Goal: Task Accomplishment & Management: Manage account settings

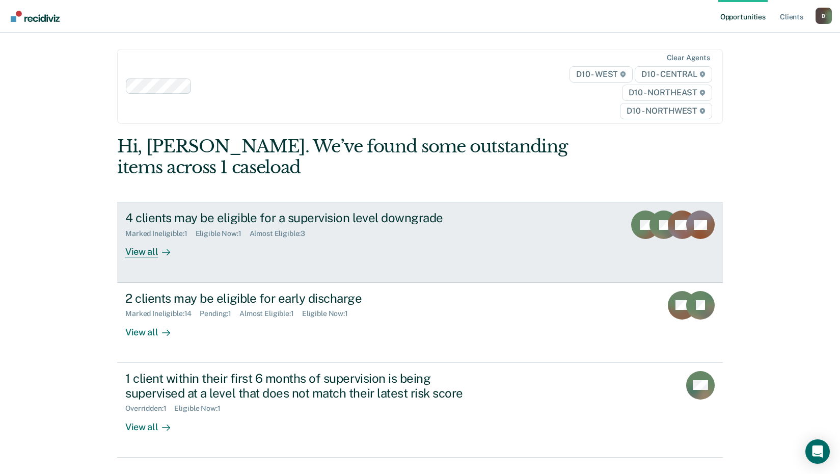
click at [147, 253] on div "View all" at bounding box center [153, 248] width 57 height 20
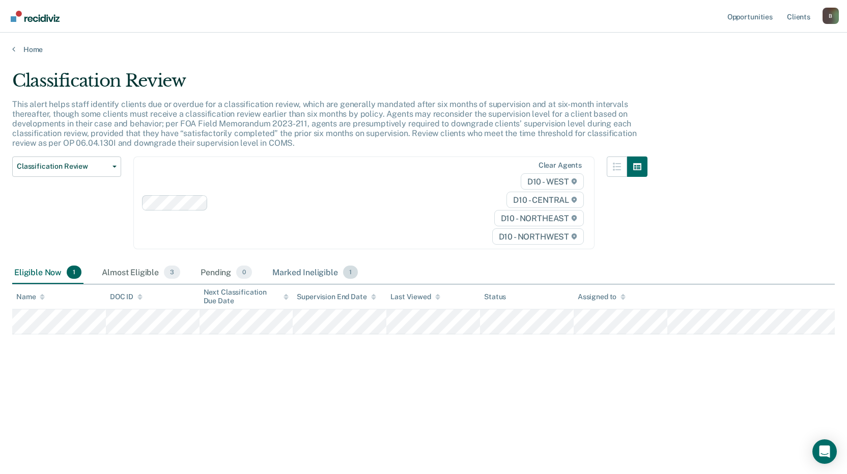
click at [307, 274] on div "Marked Ineligible 1" at bounding box center [315, 272] width 90 height 22
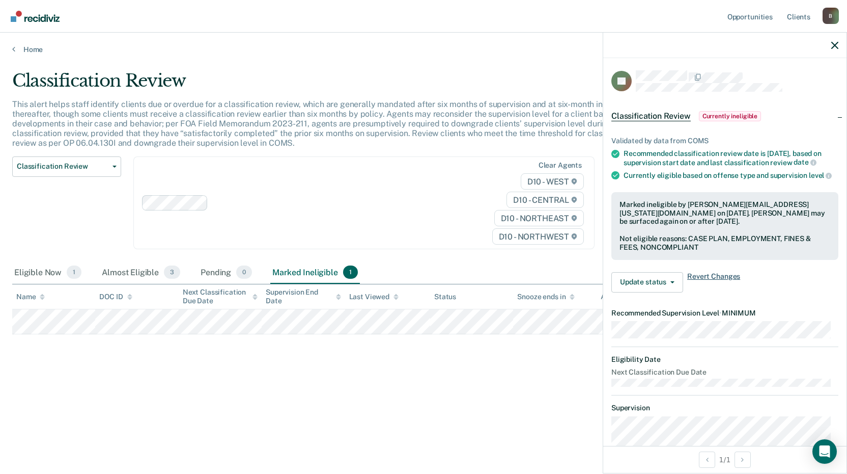
click at [718, 292] on span "Revert Changes" at bounding box center [713, 282] width 53 height 20
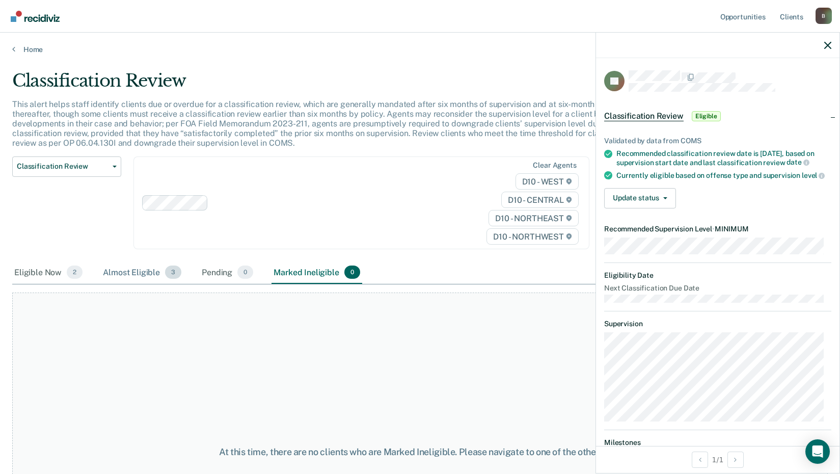
click at [126, 270] on div "Almost Eligible 3" at bounding box center [142, 272] width 82 height 22
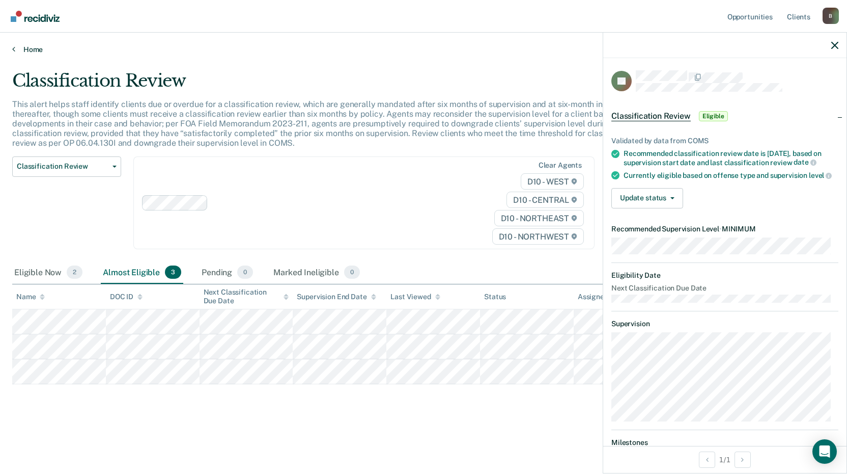
click at [17, 48] on link "Home" at bounding box center [423, 49] width 823 height 9
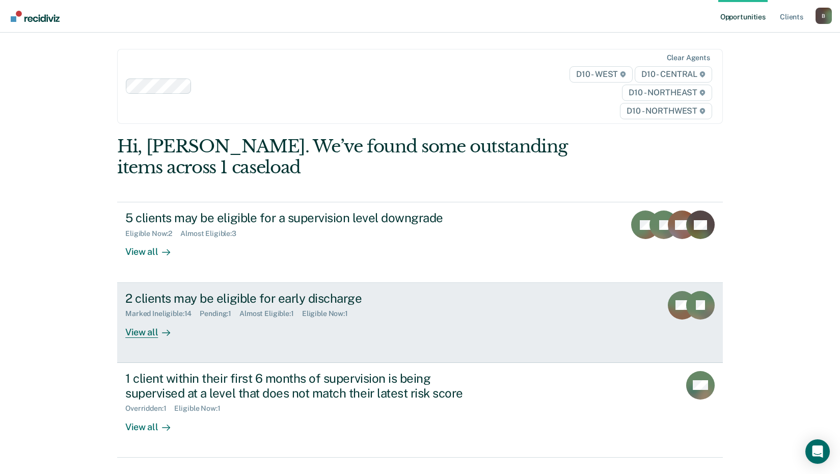
click at [141, 332] on div "View all" at bounding box center [153, 328] width 57 height 20
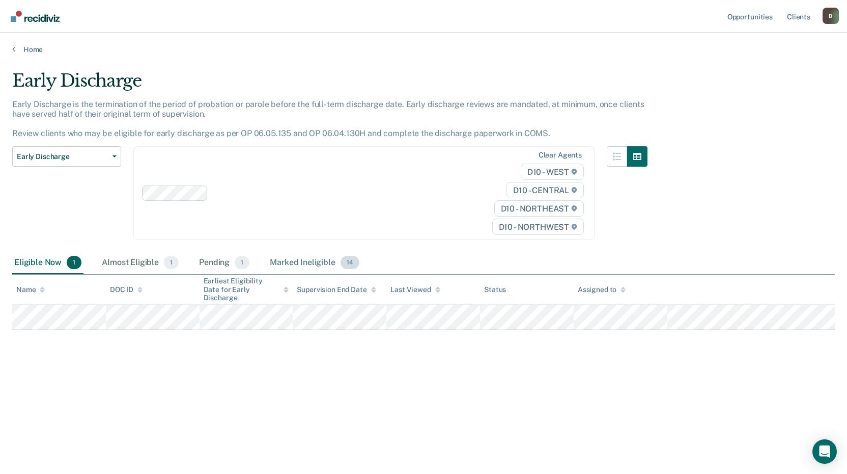
click at [296, 263] on div "Marked Ineligible 14" at bounding box center [314, 263] width 93 height 22
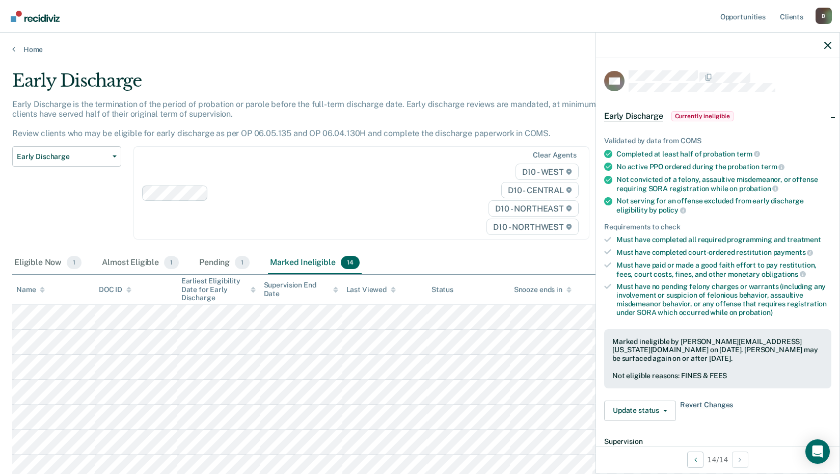
click at [717, 403] on span "Revert Changes" at bounding box center [706, 410] width 53 height 20
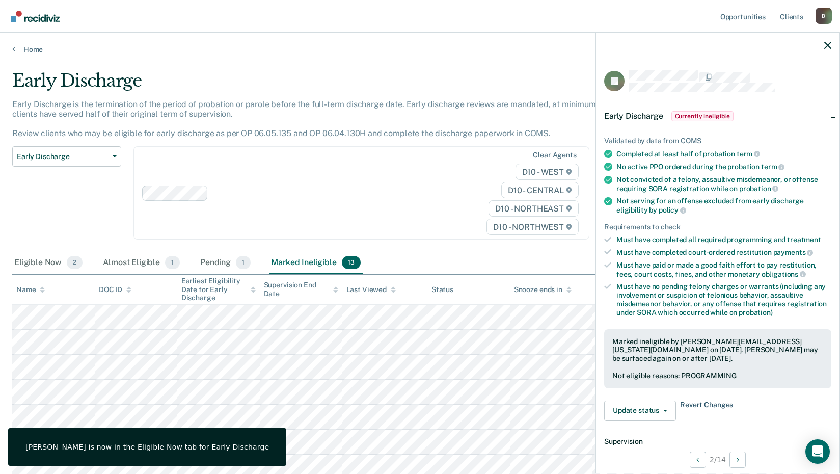
click at [712, 401] on span "Revert Changes" at bounding box center [706, 410] width 53 height 20
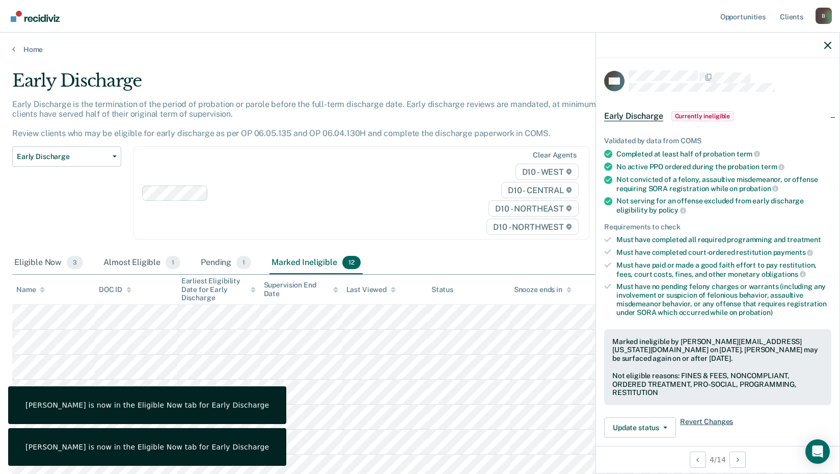
click at [704, 420] on span "Revert Changes" at bounding box center [706, 427] width 53 height 20
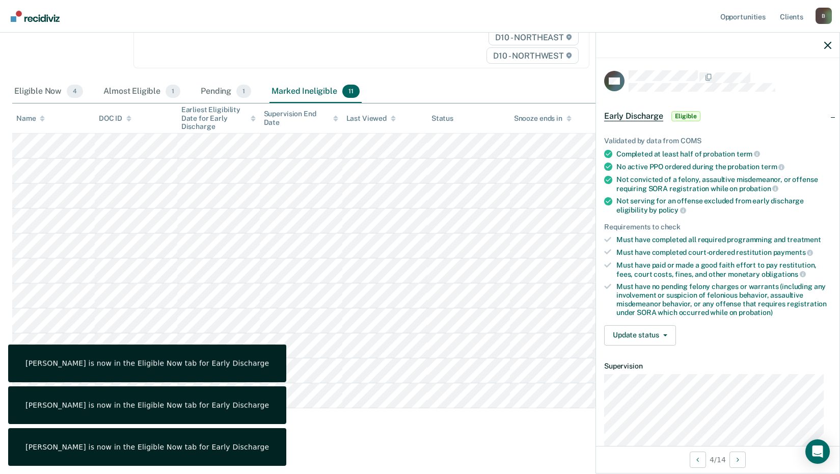
scroll to position [179, 0]
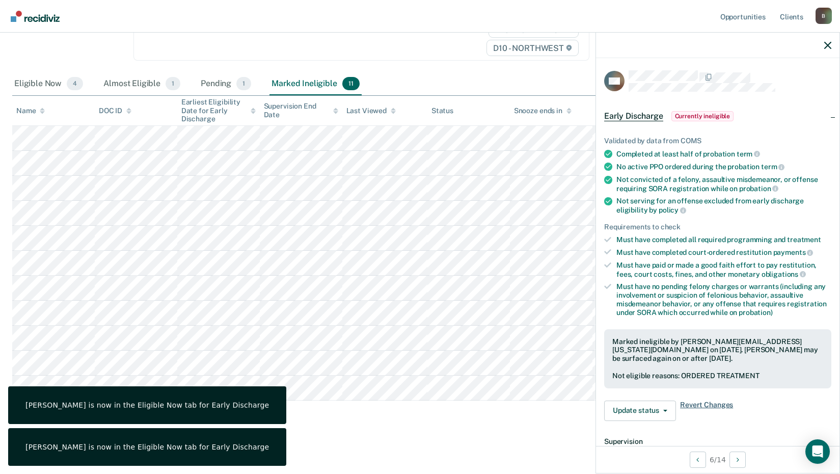
click at [698, 403] on span "Revert Changes" at bounding box center [706, 410] width 53 height 20
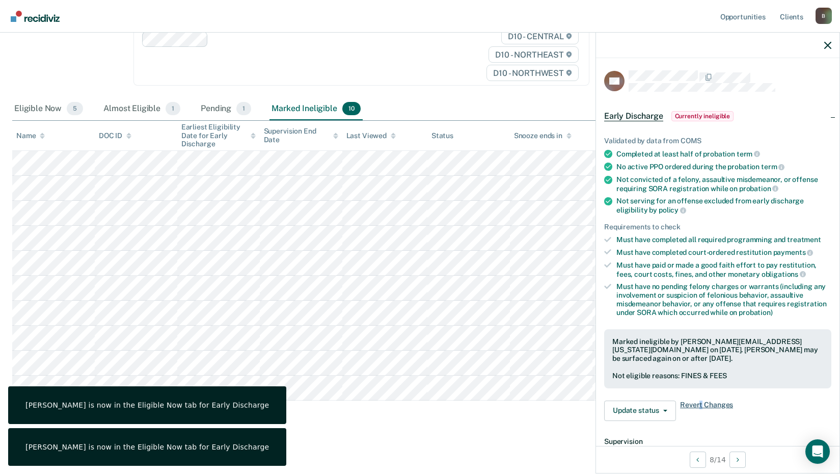
click at [700, 401] on span "Revert Changes" at bounding box center [706, 410] width 53 height 20
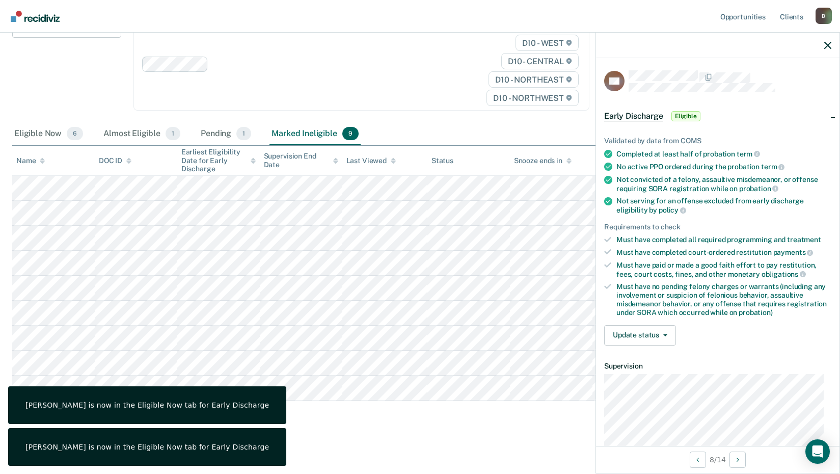
scroll to position [129, 0]
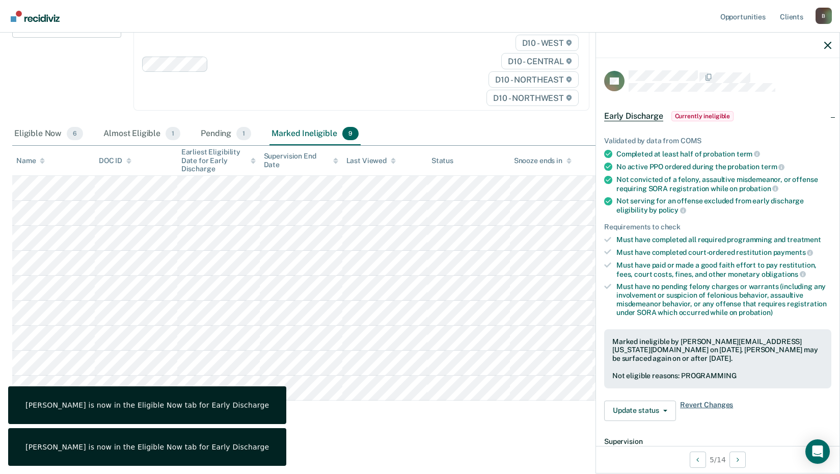
click at [705, 402] on span "Revert Changes" at bounding box center [706, 410] width 53 height 20
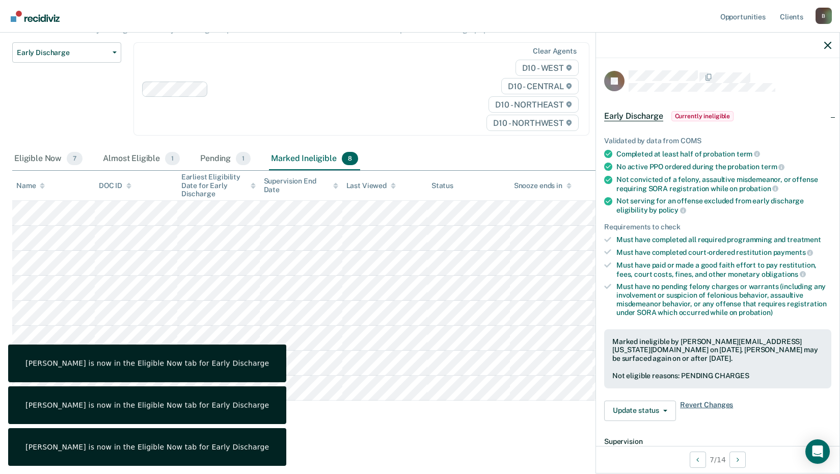
click at [708, 403] on span "Revert Changes" at bounding box center [706, 410] width 53 height 20
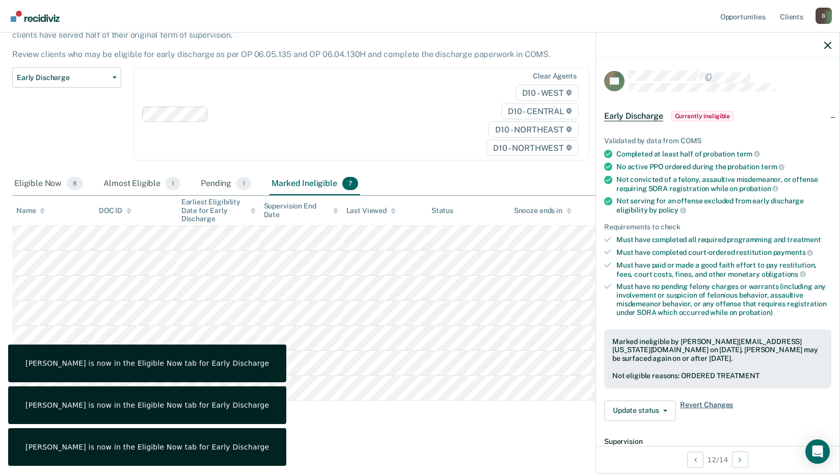
click at [708, 403] on span "Revert Changes" at bounding box center [706, 410] width 53 height 20
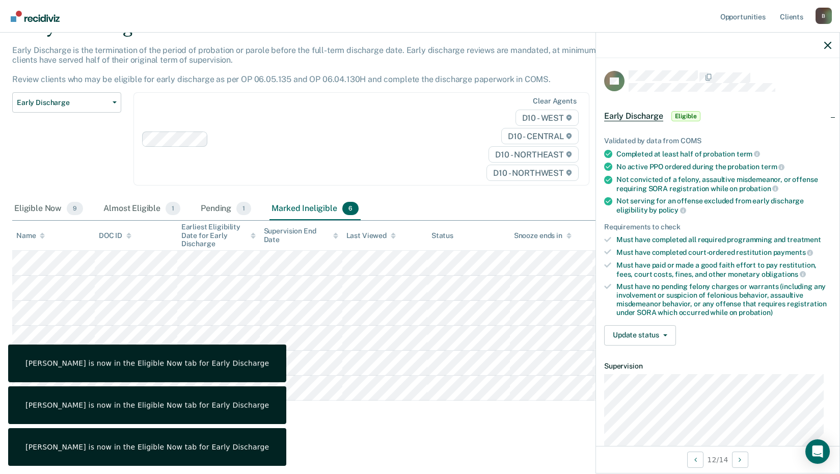
scroll to position [54, 0]
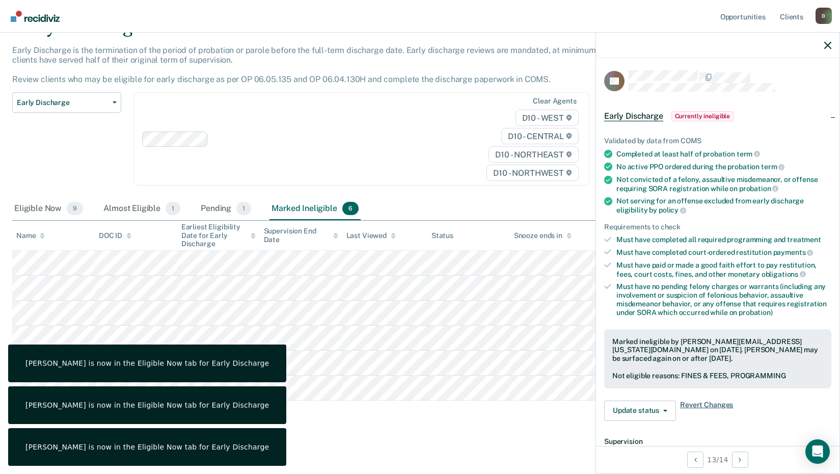
click at [717, 402] on span "Revert Changes" at bounding box center [706, 410] width 53 height 20
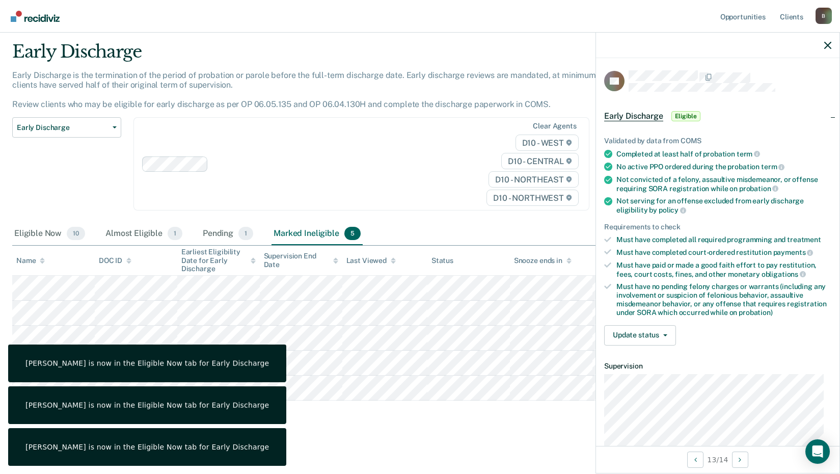
scroll to position [29, 0]
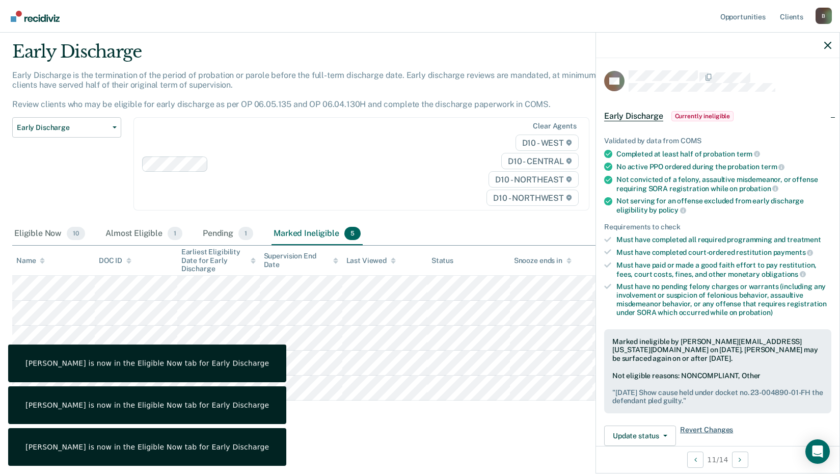
click at [701, 428] on span "Revert Changes" at bounding box center [706, 435] width 53 height 20
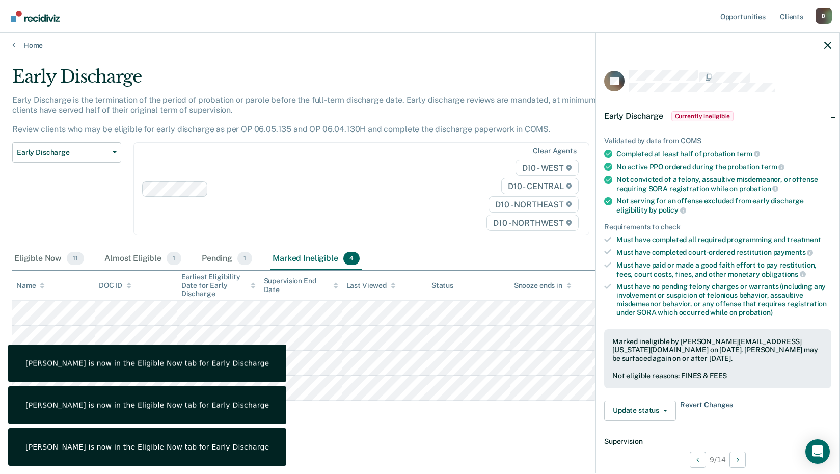
click at [714, 405] on span "Revert Changes" at bounding box center [706, 410] width 53 height 20
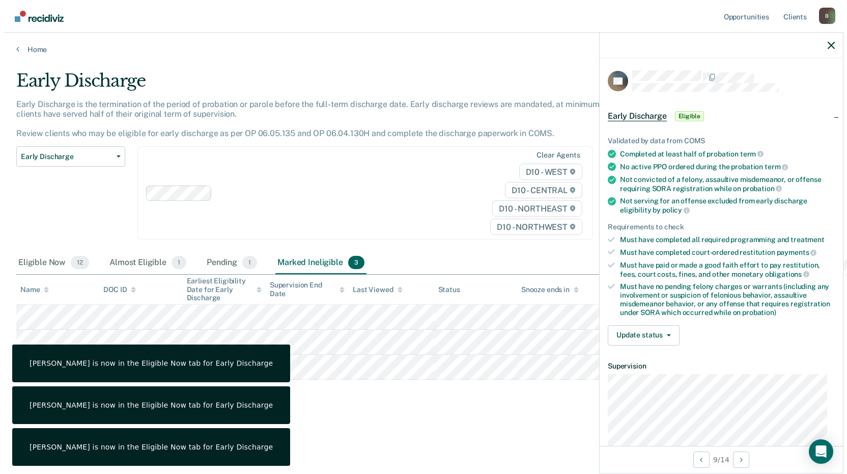
scroll to position [0, 0]
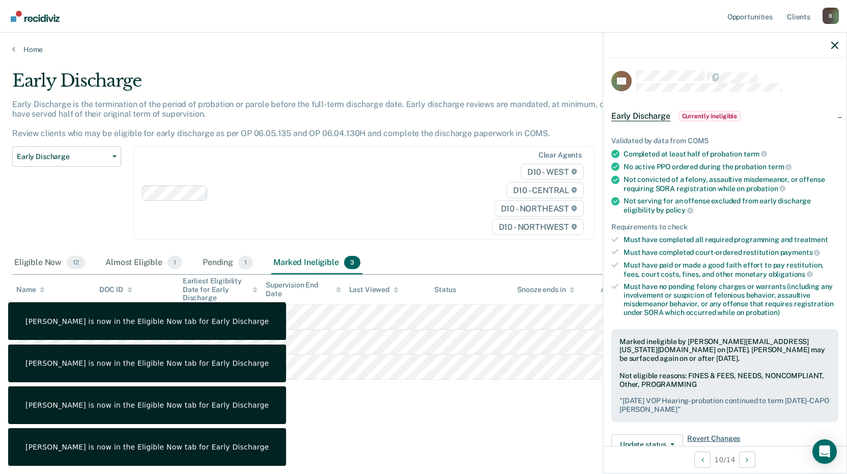
click at [699, 439] on span "Revert Changes" at bounding box center [713, 444] width 53 height 20
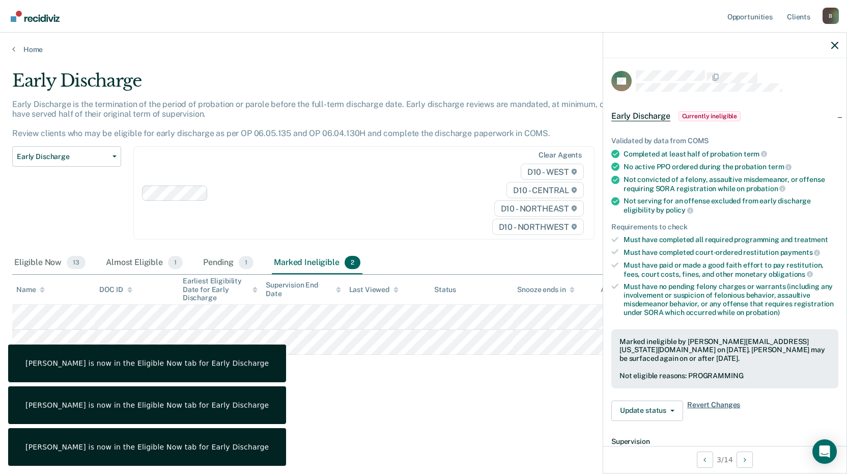
click at [707, 404] on span "Revert Changes" at bounding box center [713, 410] width 53 height 20
click at [707, 400] on span "Revert Changes" at bounding box center [713, 410] width 53 height 20
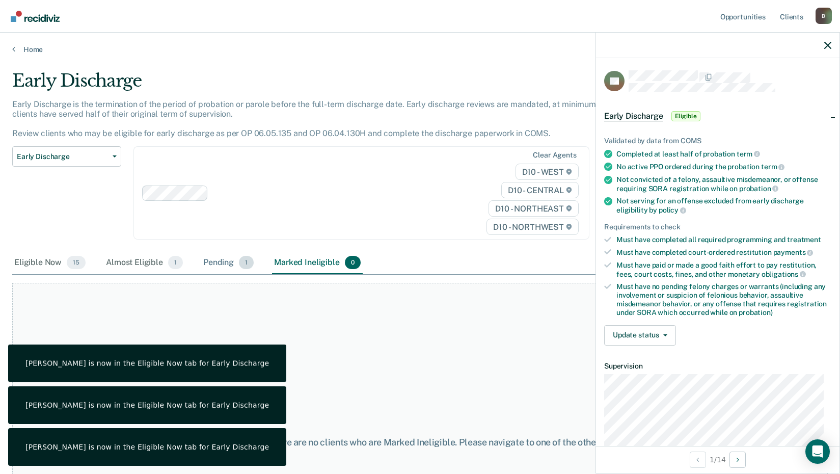
drag, startPoint x: 228, startPoint y: 262, endPoint x: 241, endPoint y: 270, distance: 15.1
click at [228, 262] on div "Pending 1" at bounding box center [228, 263] width 54 height 22
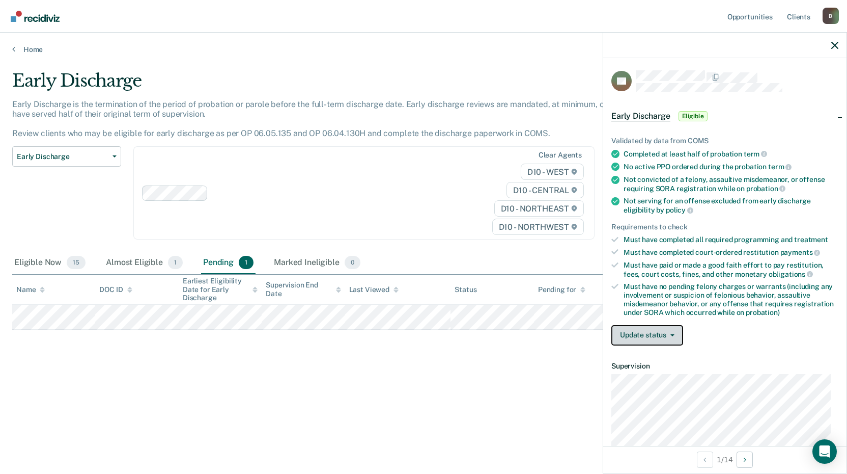
click at [646, 336] on button "Update status" at bounding box center [648, 335] width 72 height 20
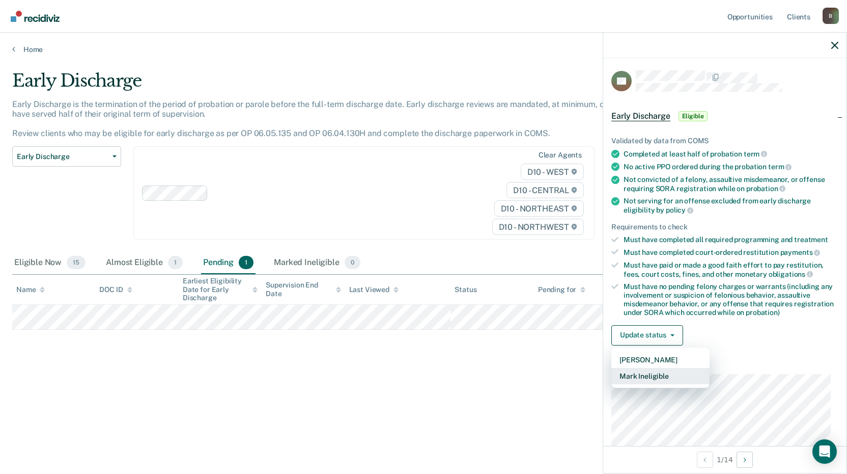
click at [665, 373] on button "Mark Ineligible" at bounding box center [661, 376] width 98 height 16
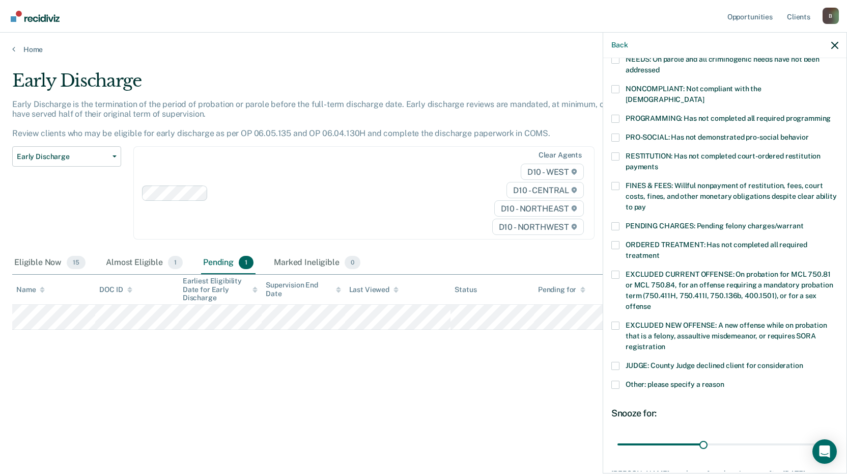
scroll to position [238, 0]
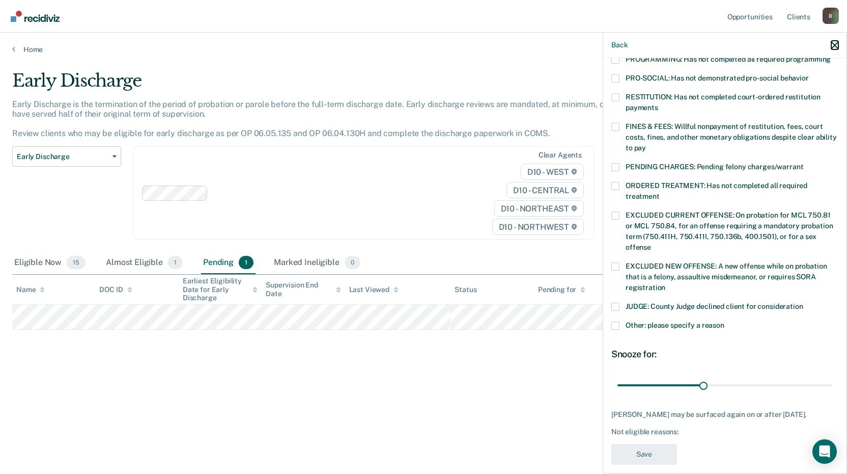
click at [834, 44] on icon "button" at bounding box center [835, 45] width 7 height 7
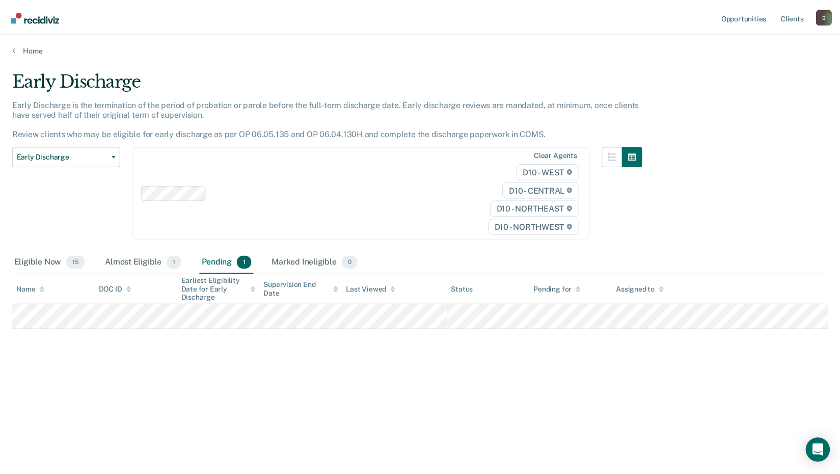
scroll to position [123, 0]
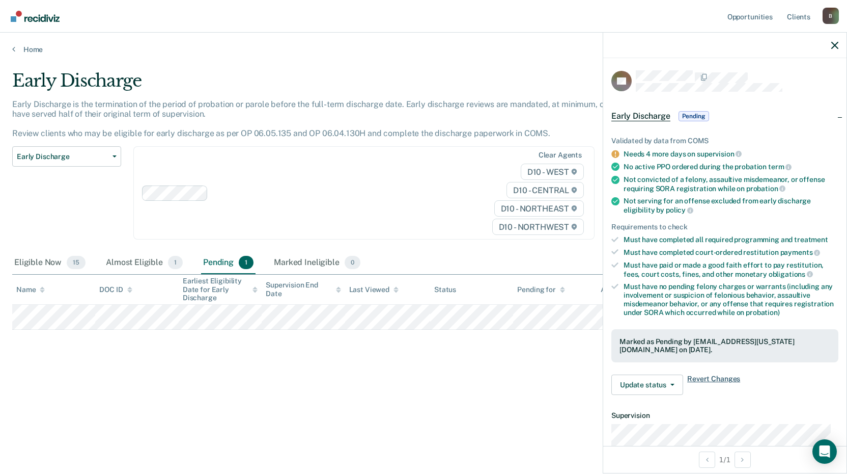
click at [716, 376] on span "Revert Changes" at bounding box center [713, 384] width 53 height 20
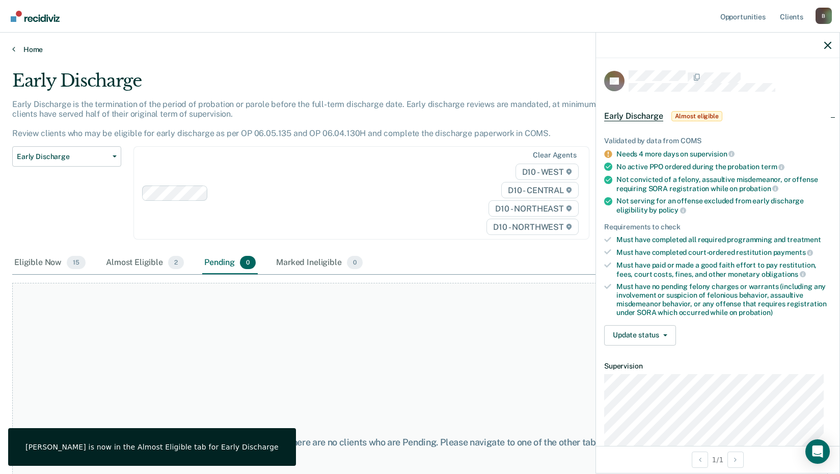
click at [32, 48] on link "Home" at bounding box center [419, 49] width 815 height 9
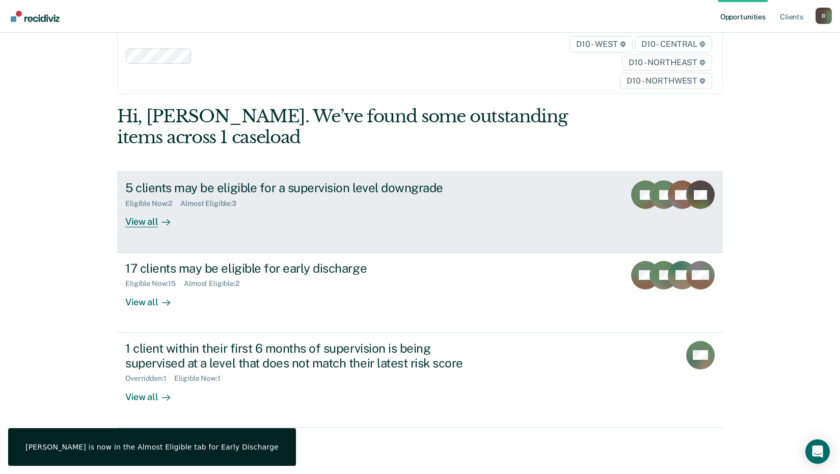
scroll to position [46, 0]
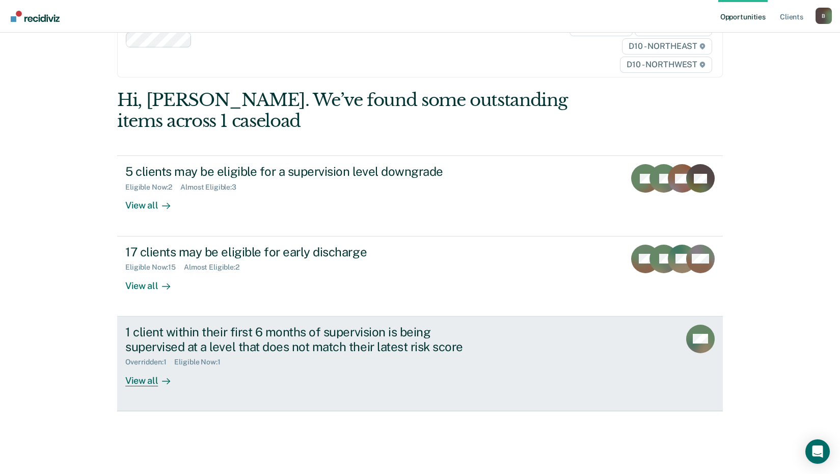
click at [143, 382] on div "View all" at bounding box center [153, 376] width 57 height 20
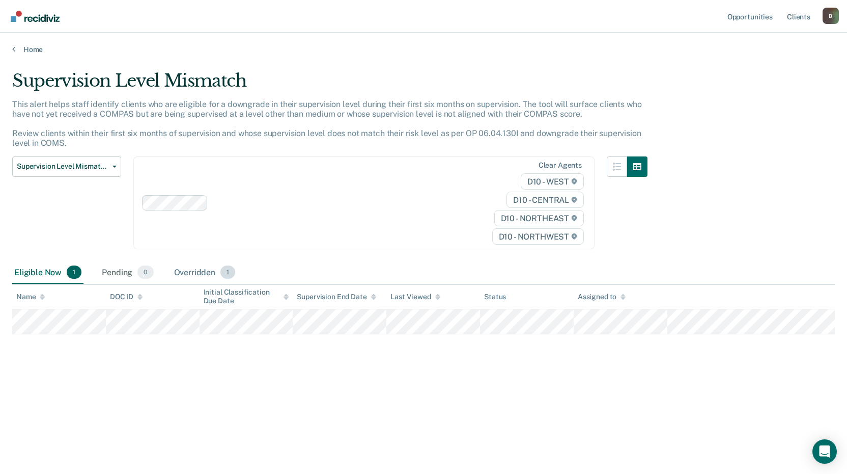
click at [208, 273] on div "Overridden 1" at bounding box center [205, 272] width 66 height 22
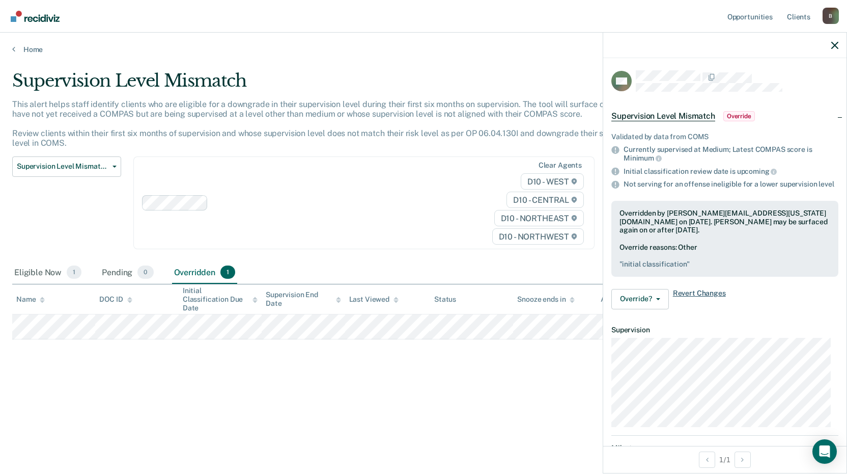
click at [708, 300] on span "Revert Changes" at bounding box center [699, 299] width 53 height 20
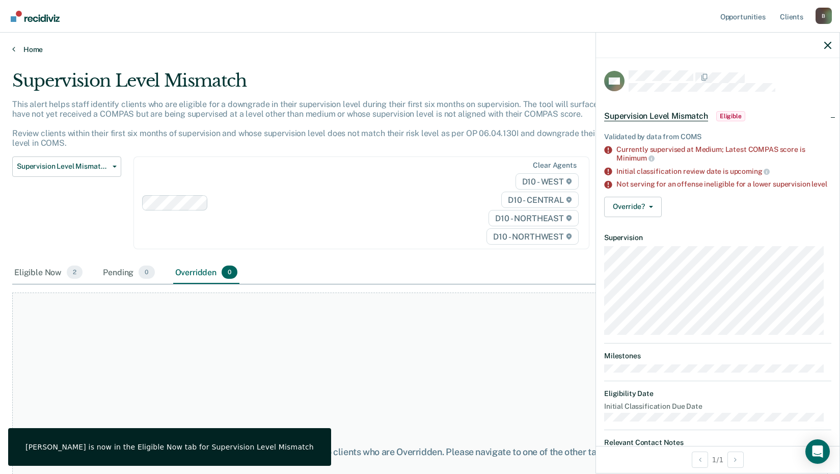
click at [27, 50] on link "Home" at bounding box center [419, 49] width 815 height 9
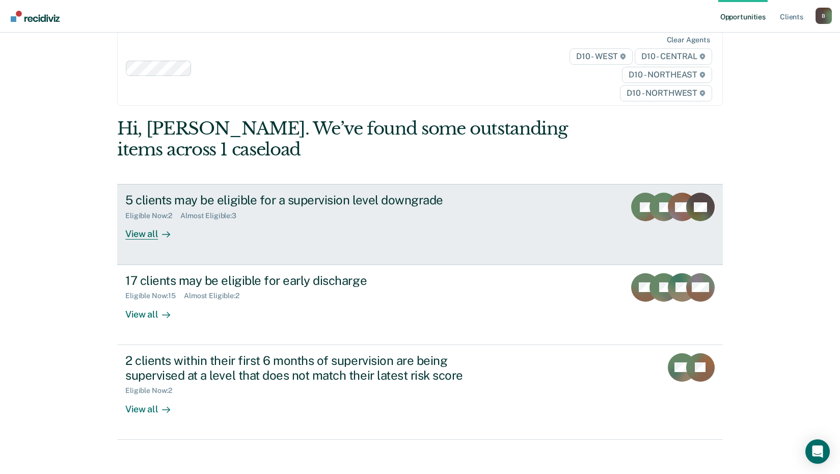
scroll to position [46, 0]
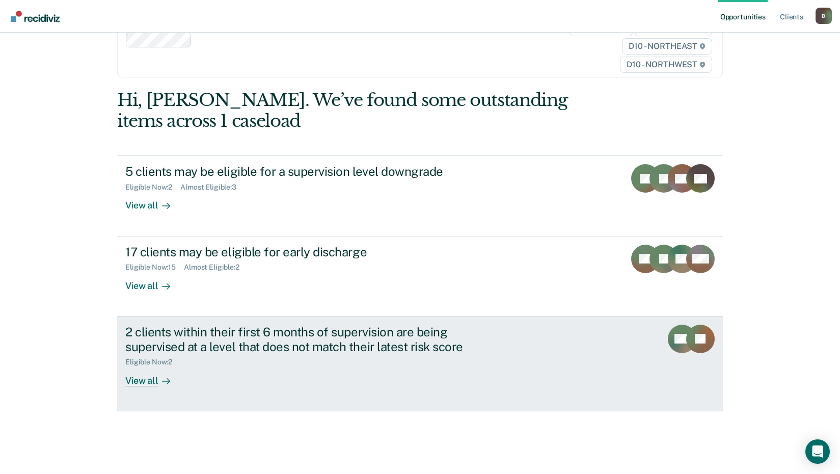
click at [142, 382] on div "View all" at bounding box center [153, 376] width 57 height 20
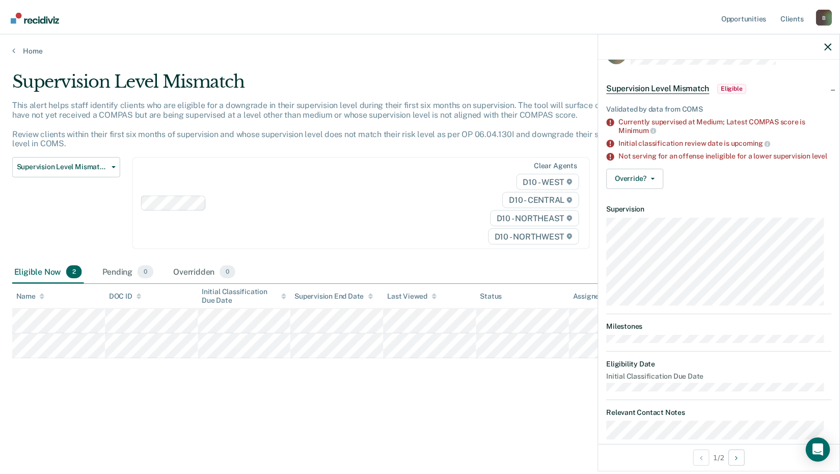
scroll to position [52, 0]
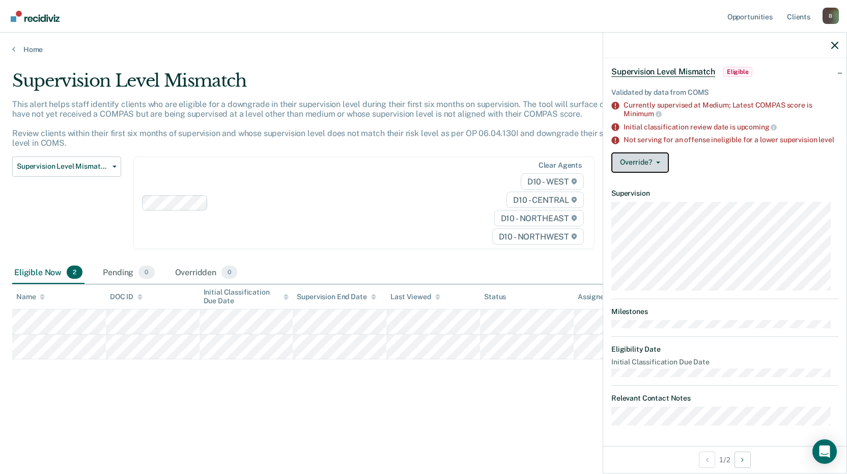
click at [656, 159] on button "Override?" at bounding box center [641, 162] width 58 height 20
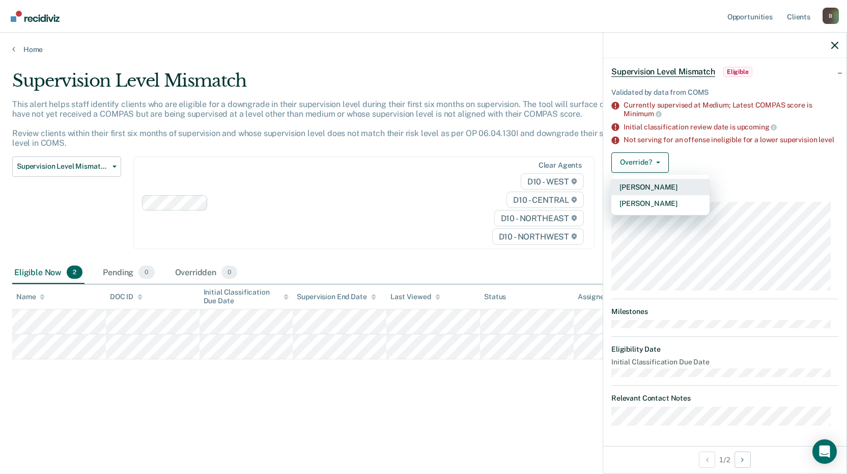
click at [662, 185] on button "[PERSON_NAME]" at bounding box center [661, 187] width 98 height 16
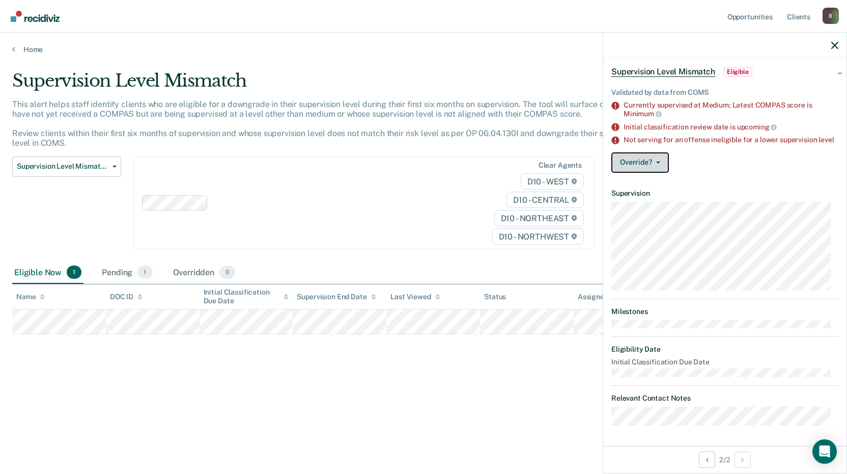
click at [641, 161] on button "Override?" at bounding box center [641, 162] width 58 height 20
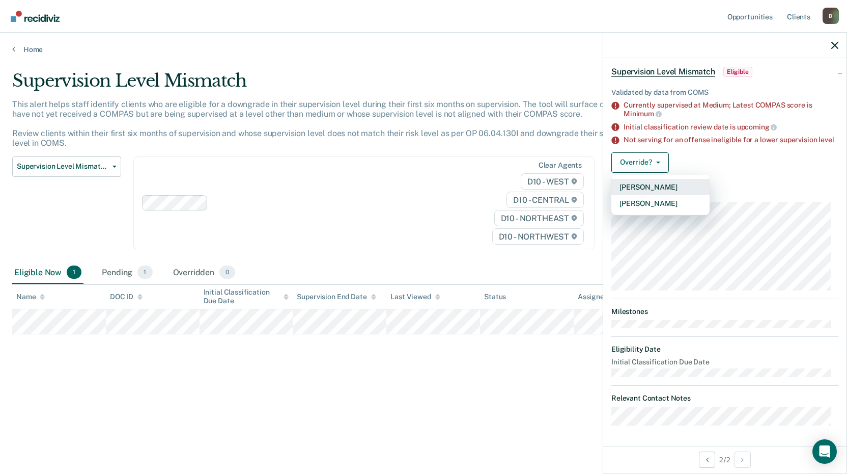
click at [656, 187] on button "[PERSON_NAME]" at bounding box center [661, 187] width 98 height 16
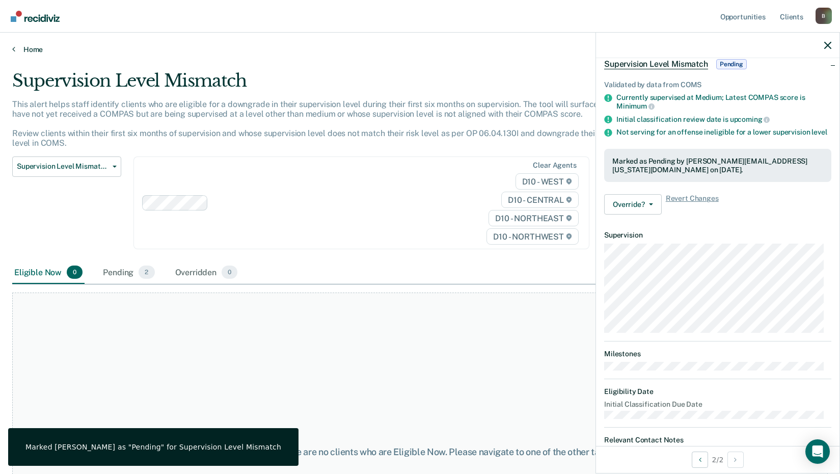
click at [29, 47] on link "Home" at bounding box center [419, 49] width 815 height 9
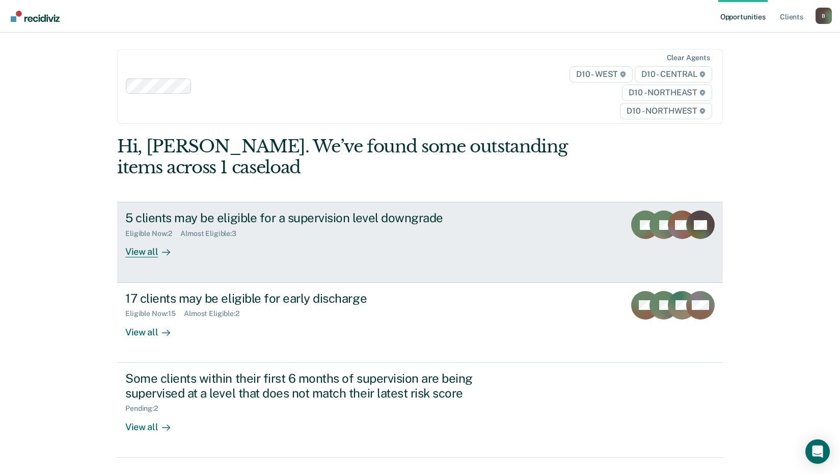
click at [144, 253] on div "View all" at bounding box center [153, 248] width 57 height 20
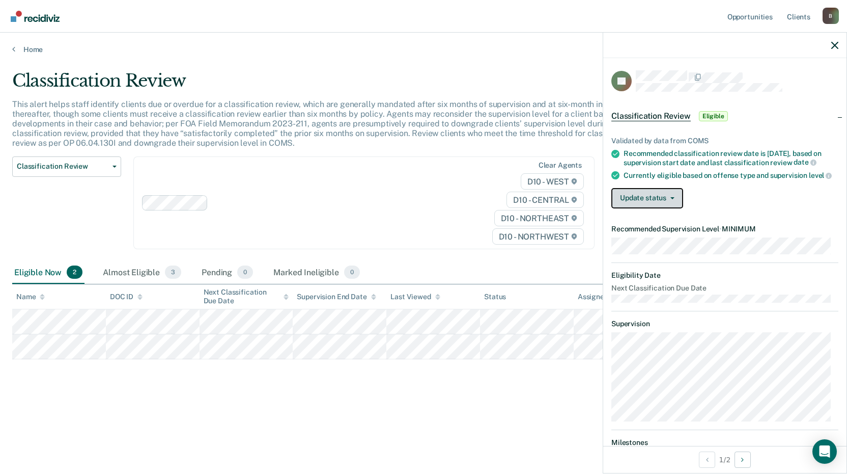
click at [664, 208] on button "Update status" at bounding box center [648, 198] width 72 height 20
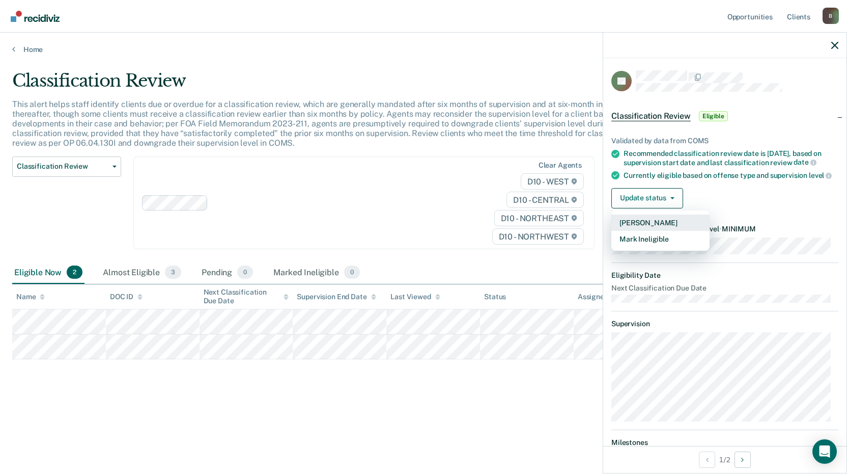
click at [655, 231] on button "[PERSON_NAME]" at bounding box center [661, 222] width 98 height 16
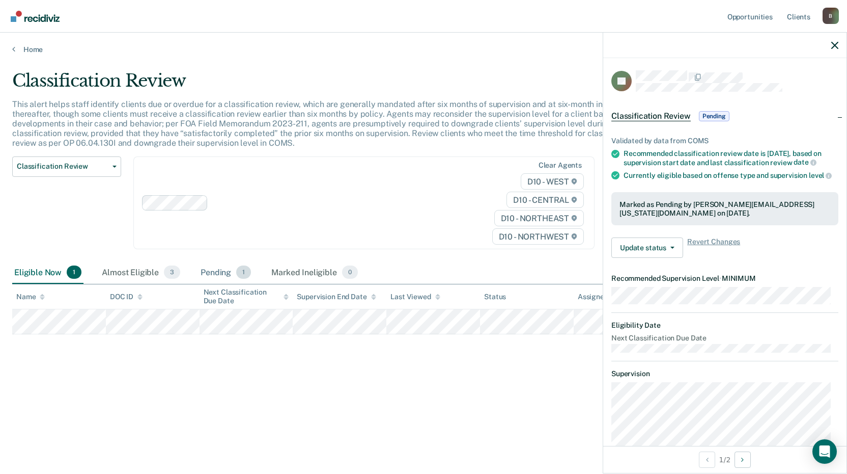
click at [225, 270] on div "Pending 1" at bounding box center [226, 272] width 54 height 22
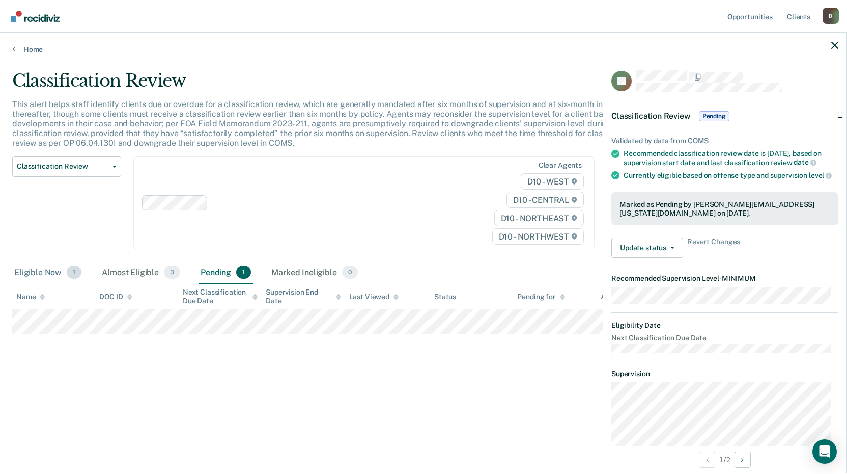
click at [47, 272] on div "Eligible Now 1" at bounding box center [47, 272] width 71 height 22
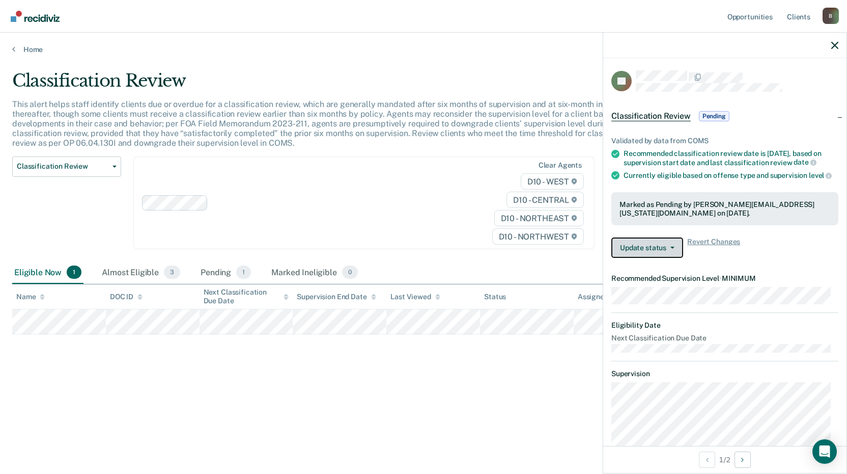
click at [648, 258] on button "Update status" at bounding box center [648, 247] width 72 height 20
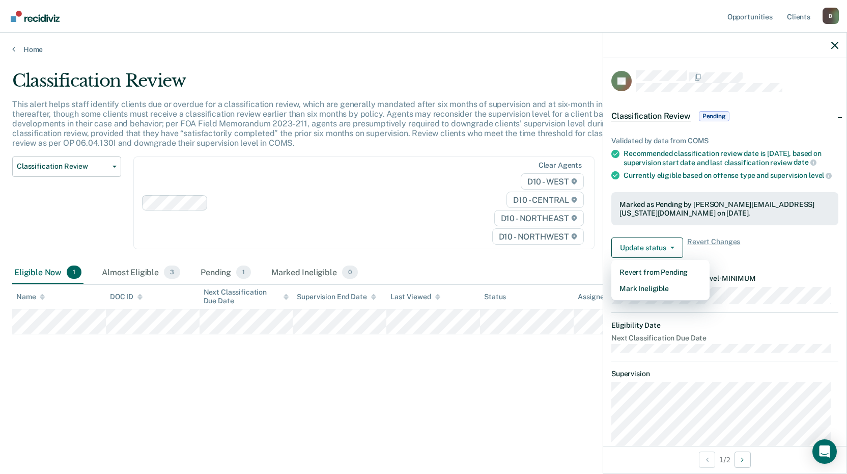
click at [386, 238] on div "Clear agents D10 - WEST D10 - CENTRAL D10 - NORTHEAST D10 - NORTHWEST" at bounding box center [363, 202] width 461 height 93
click at [86, 207] on div "Classification Review Classification Review Early Discharge Minimum Telephone R…" at bounding box center [66, 208] width 109 height 105
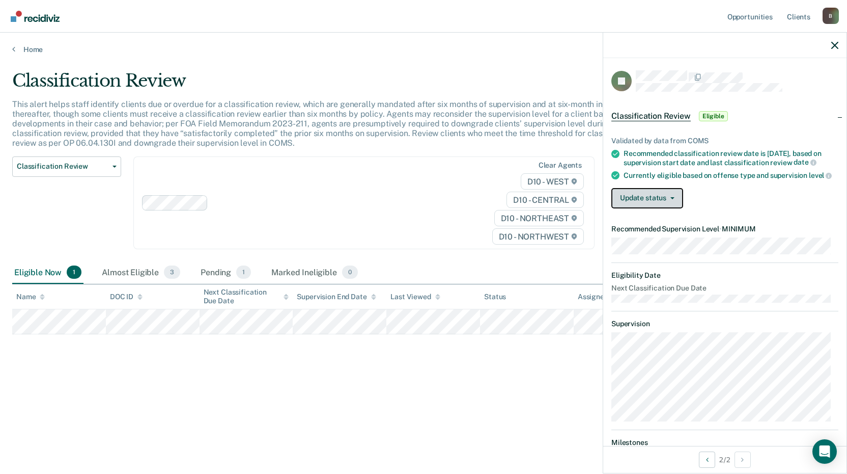
click at [654, 206] on button "Update status" at bounding box center [648, 198] width 72 height 20
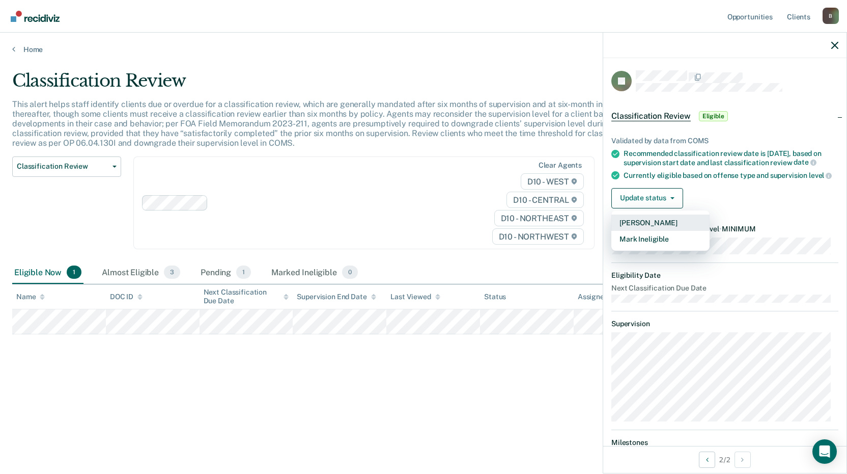
click at [662, 230] on button "[PERSON_NAME]" at bounding box center [661, 222] width 98 height 16
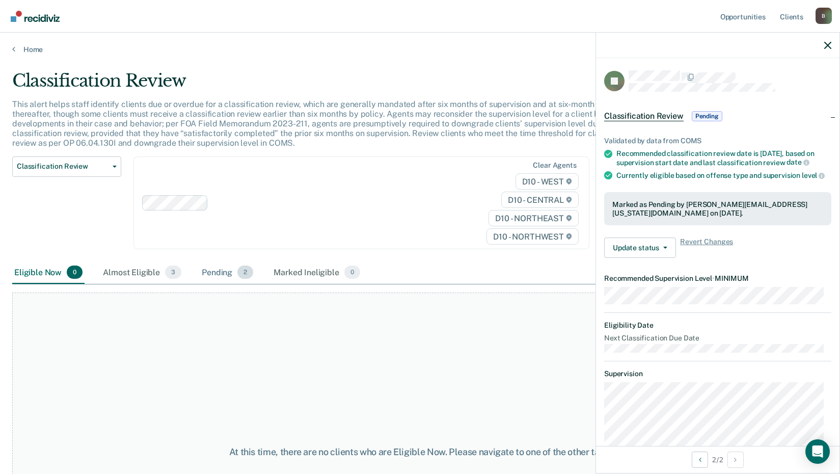
click at [218, 271] on div "Pending 2" at bounding box center [228, 272] width 56 height 22
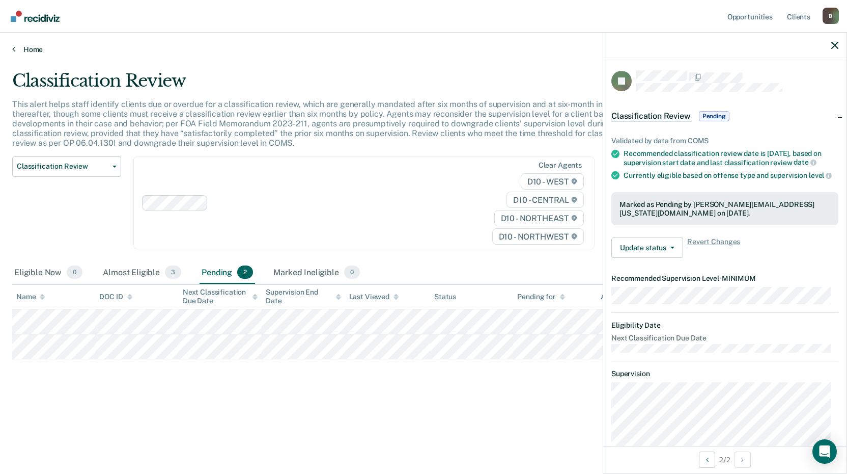
click at [23, 47] on link "Home" at bounding box center [423, 49] width 823 height 9
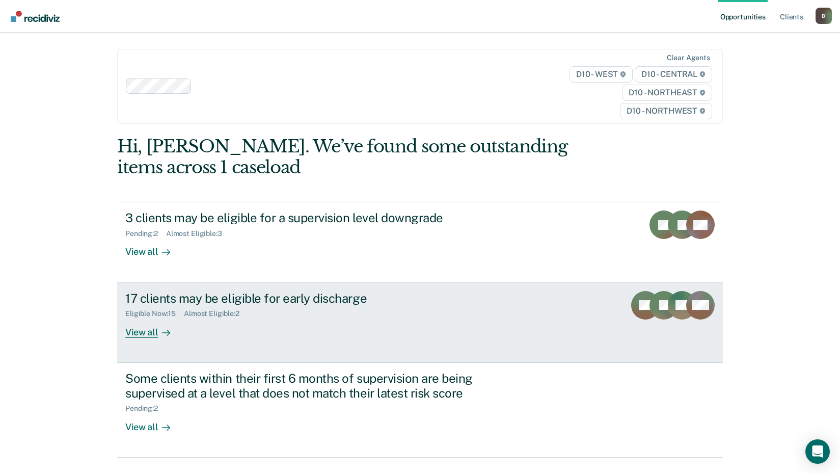
click at [147, 333] on div "View all" at bounding box center [153, 328] width 57 height 20
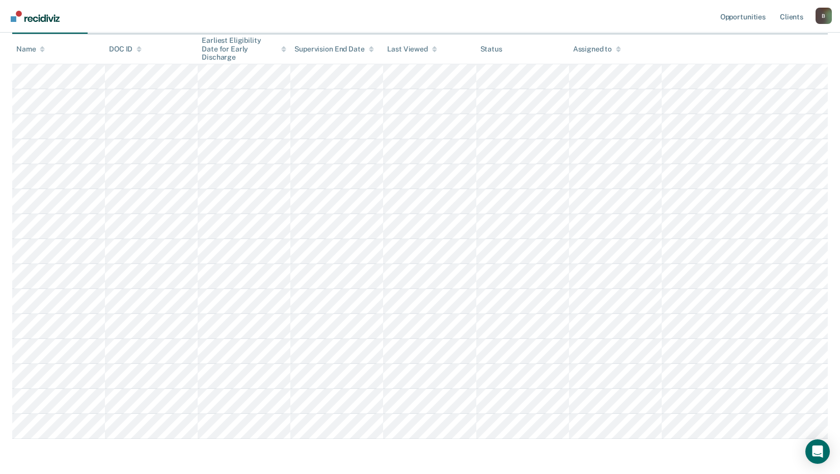
scroll to position [223, 0]
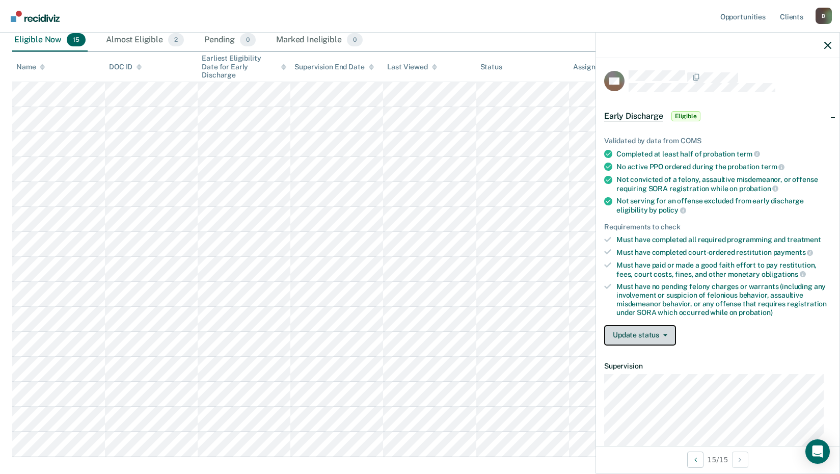
click at [664, 334] on icon "button" at bounding box center [665, 335] width 4 height 2
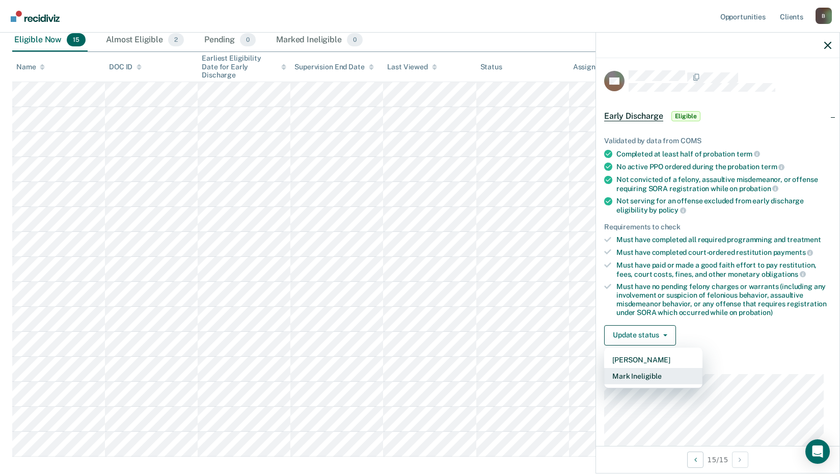
click at [660, 374] on button "Mark Ineligible" at bounding box center [653, 376] width 98 height 16
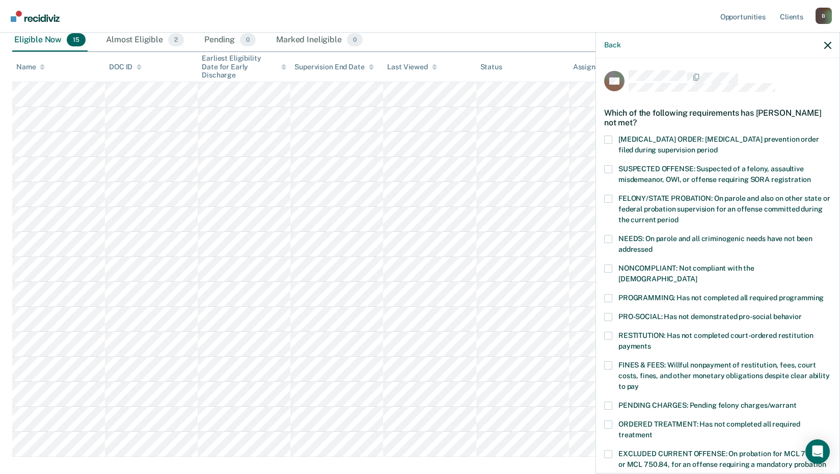
click at [609, 401] on span at bounding box center [608, 405] width 8 height 8
click at [796, 401] on input "PENDING CHARGES: Pending felony charges/warrant" at bounding box center [796, 401] width 0 height 0
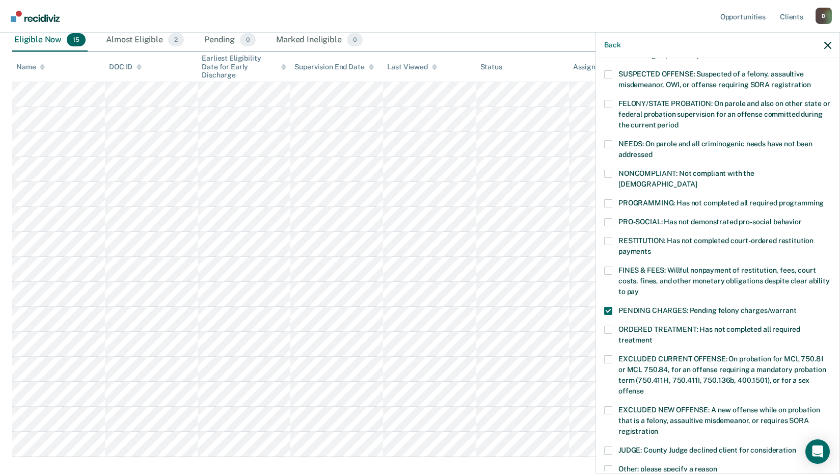
scroll to position [238, 0]
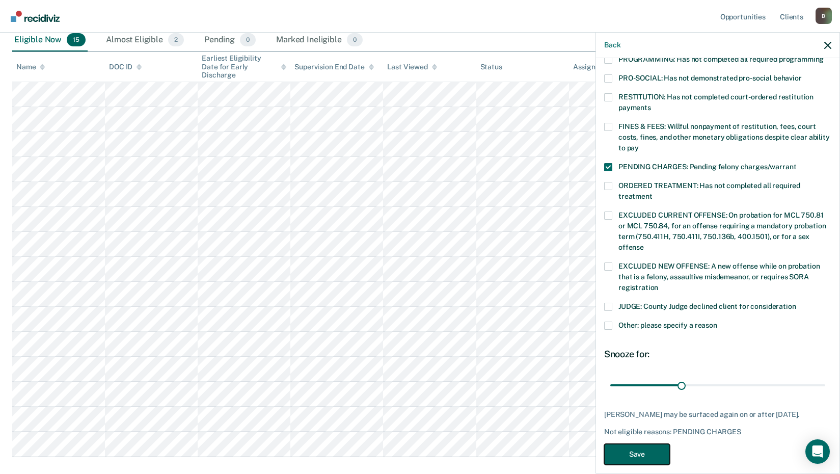
click at [637, 444] on button "Save" at bounding box center [637, 454] width 66 height 21
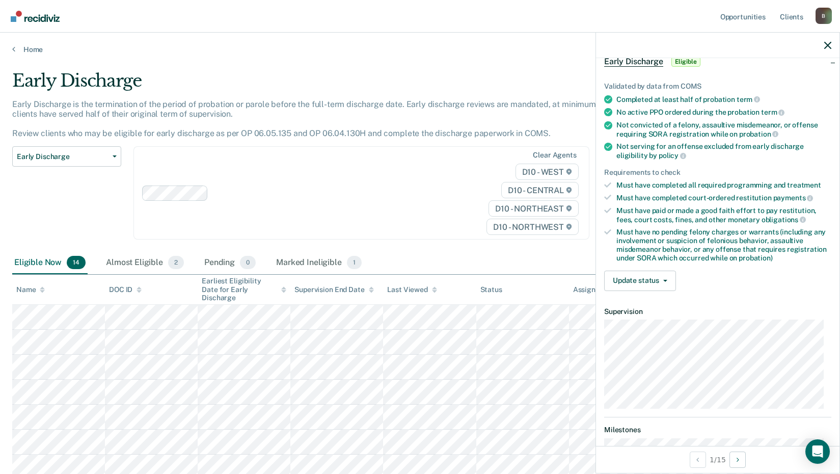
scroll to position [0, 0]
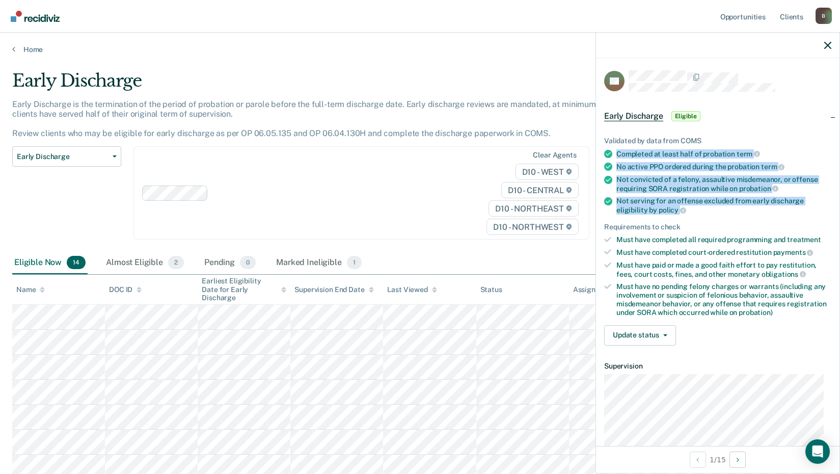
drag, startPoint x: 687, startPoint y: 211, endPoint x: 611, endPoint y: 153, distance: 96.0
click at [611, 153] on ul "Validated by data from COMS Completed at least half of probation term No active…" at bounding box center [717, 226] width 227 height 180
drag, startPoint x: 611, startPoint y: 153, endPoint x: 656, endPoint y: 206, distance: 70.0
copy ul "Completed at least half of probation term No active PPO ordered during the prob…"
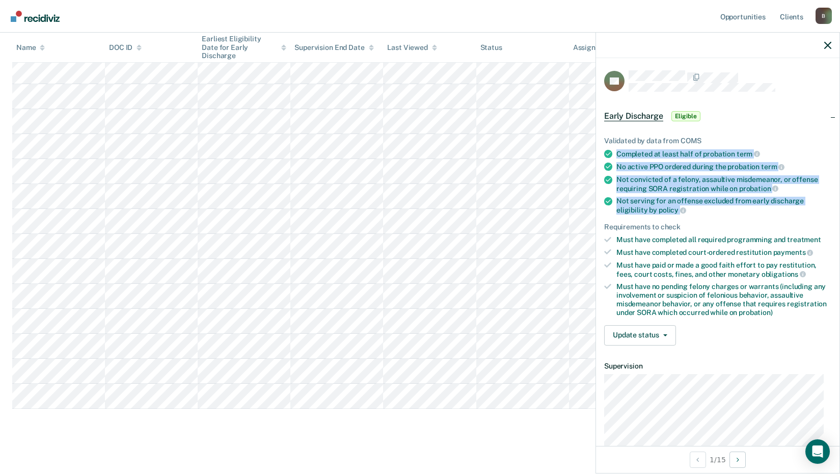
scroll to position [248, 0]
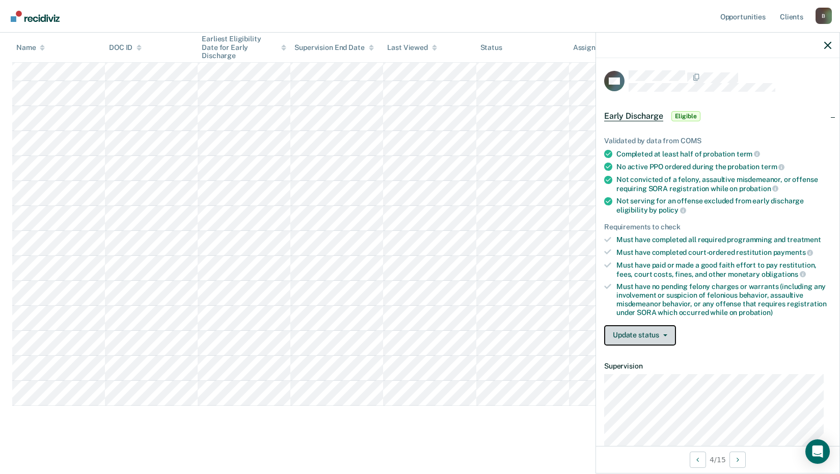
click at [639, 331] on button "Update status" at bounding box center [640, 335] width 72 height 20
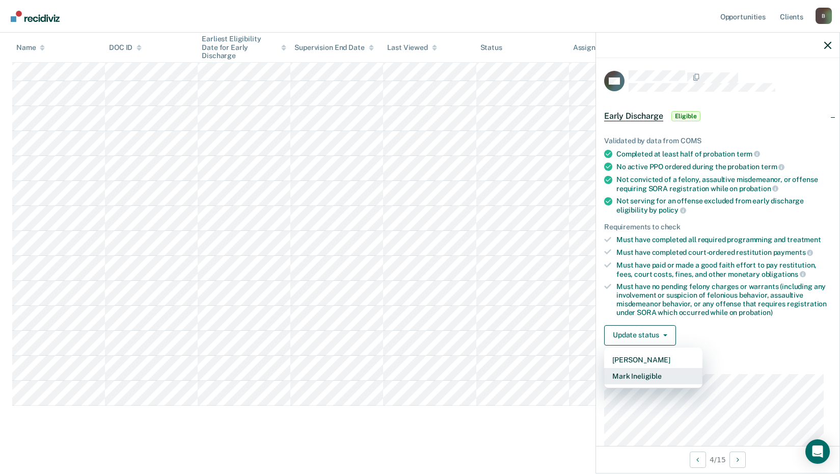
click at [646, 375] on button "Mark Ineligible" at bounding box center [653, 376] width 98 height 16
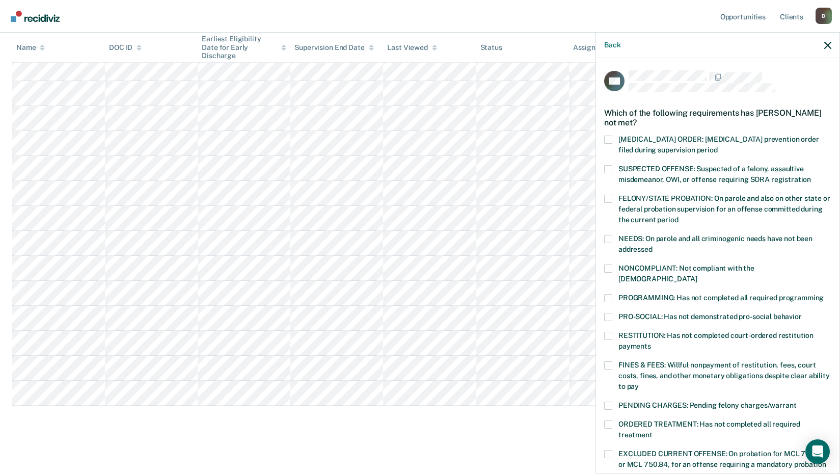
click at [611, 239] on span at bounding box center [608, 239] width 8 height 8
click at [652, 245] on input "NEEDS: On parole and all criminogenic needs have not been addressed" at bounding box center [652, 245] width 0 height 0
click at [607, 264] on span at bounding box center [608, 268] width 8 height 8
click at [697, 275] on input "NONCOMPLIANT: Not compliant with the order of supervision" at bounding box center [697, 275] width 0 height 0
click at [606, 294] on span at bounding box center [608, 298] width 8 height 8
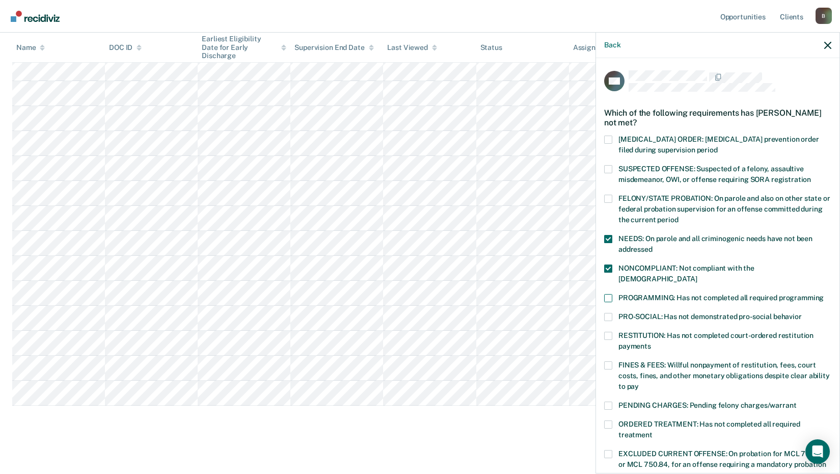
click at [823, 294] on input "PROGRAMMING: Has not completed all required programming" at bounding box center [823, 294] width 0 height 0
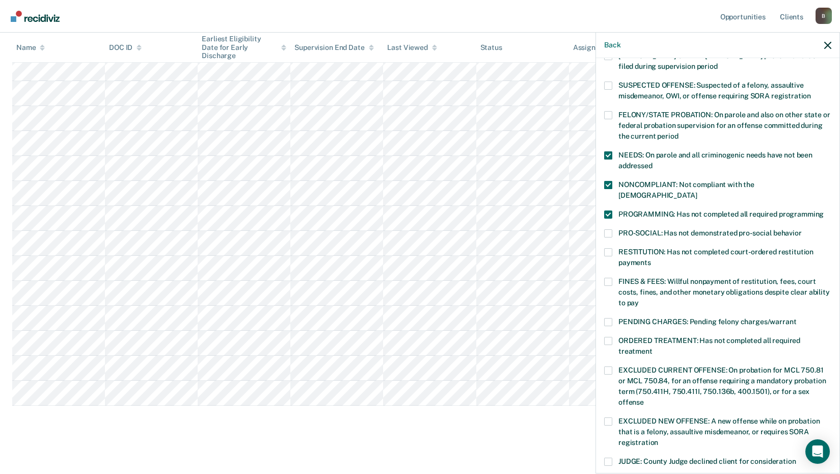
scroll to position [102, 0]
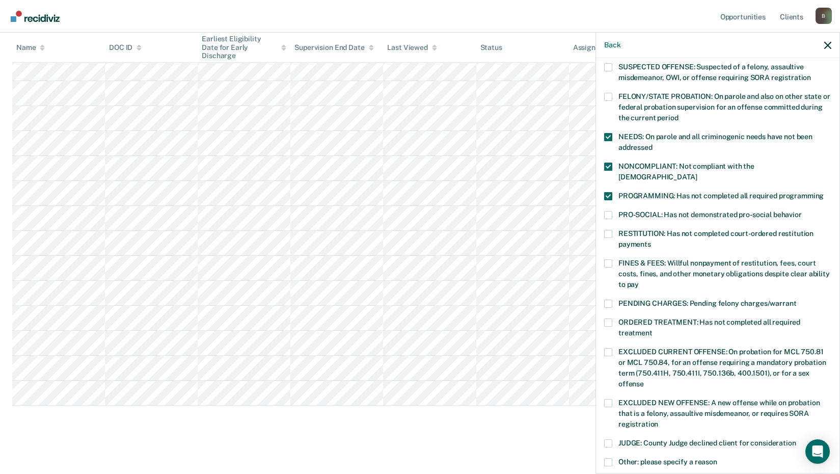
click at [609, 230] on span at bounding box center [608, 234] width 8 height 8
click at [651, 240] on input "RESTITUTION: Has not completed court-ordered restitution payments" at bounding box center [651, 240] width 0 height 0
click at [612, 133] on label "NEEDS: On parole and all criminogenic needs have not been addressed" at bounding box center [717, 143] width 227 height 21
click at [652, 144] on input "NEEDS: On parole and all criminogenic needs have not been addressed" at bounding box center [652, 144] width 0 height 0
click at [607, 192] on span at bounding box center [608, 196] width 8 height 8
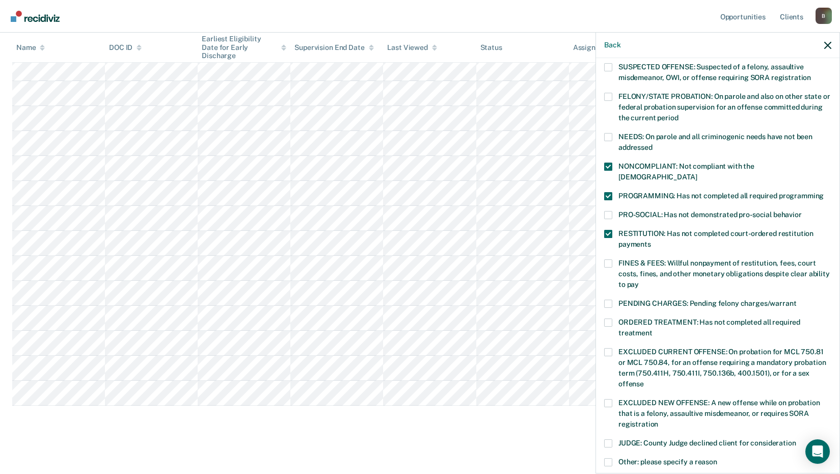
click at [823, 192] on input "PROGRAMMING: Has not completed all required programming" at bounding box center [823, 192] width 0 height 0
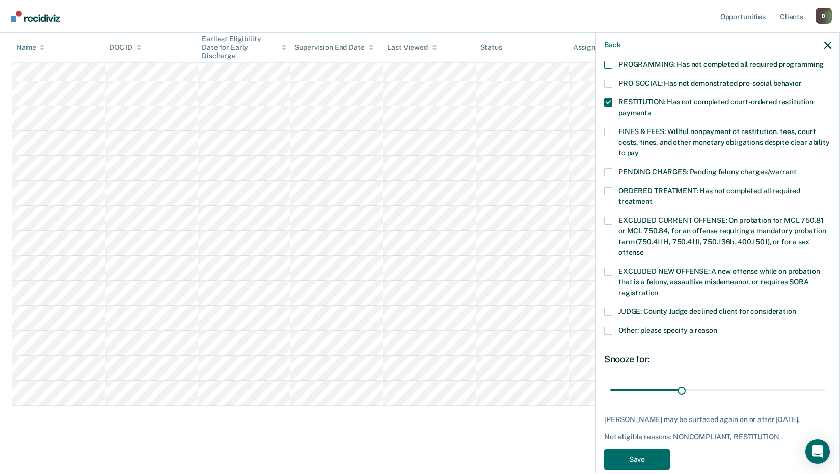
scroll to position [247, 0]
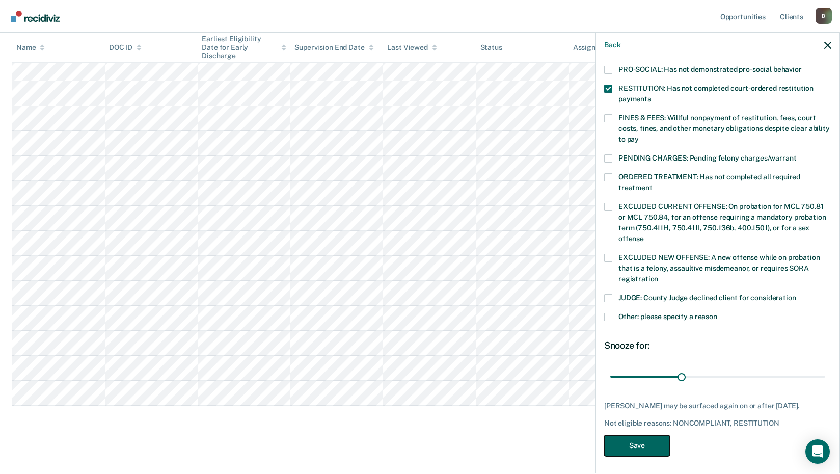
click at [646, 443] on button "Save" at bounding box center [637, 445] width 66 height 21
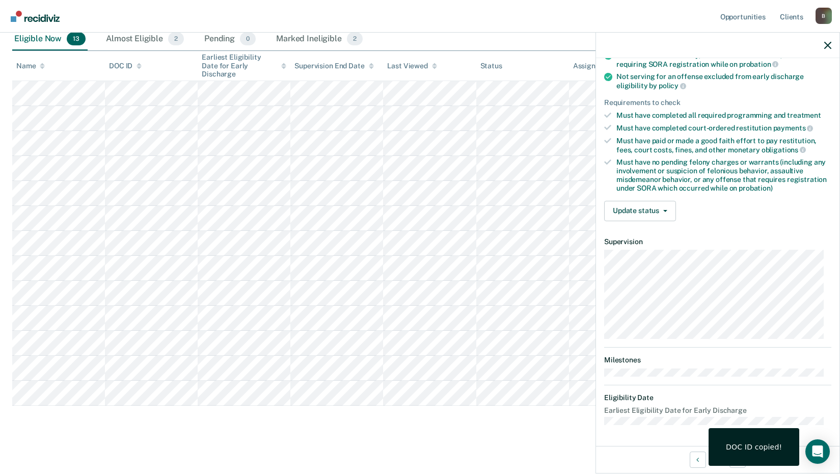
scroll to position [144, 0]
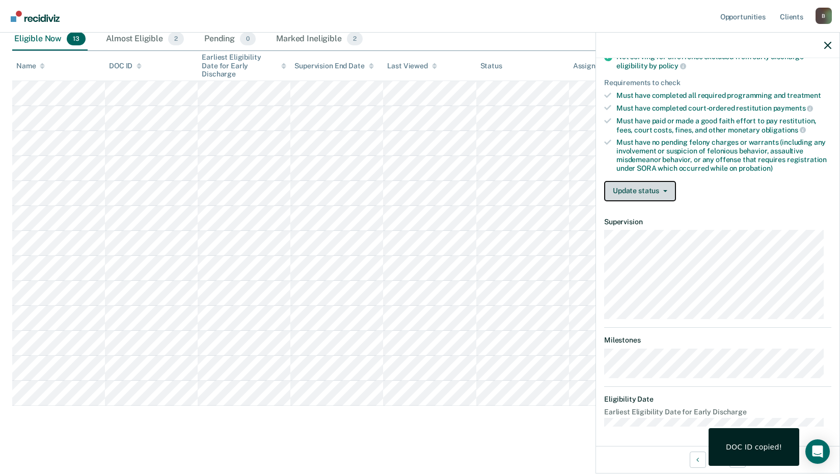
click at [637, 188] on button "Update status" at bounding box center [640, 191] width 72 height 20
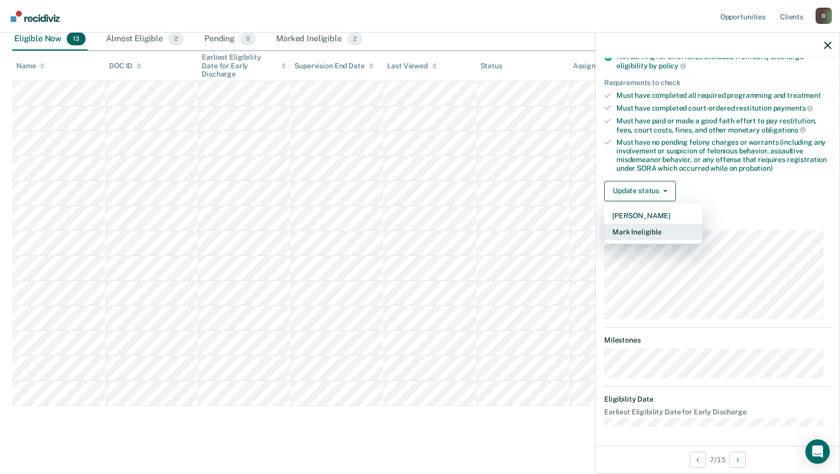
click at [646, 229] on button "Mark Ineligible" at bounding box center [653, 232] width 98 height 16
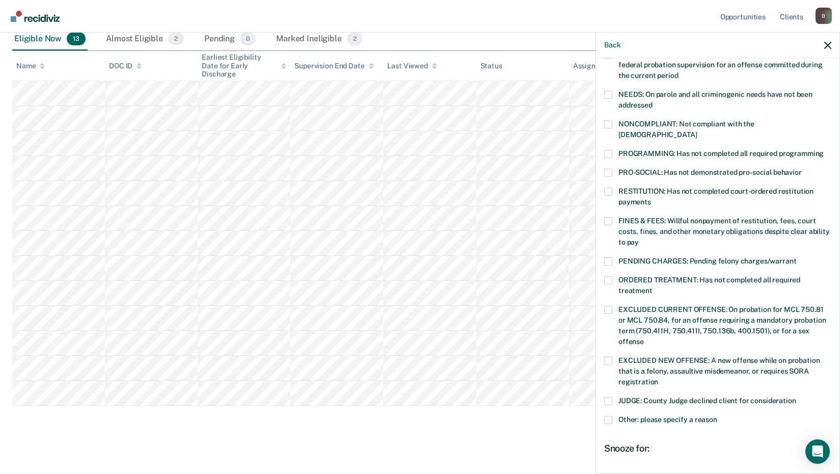
click at [608, 257] on span at bounding box center [608, 261] width 8 height 8
click at [796, 257] on input "PENDING CHARGES: Pending felony charges/warrant" at bounding box center [796, 257] width 0 height 0
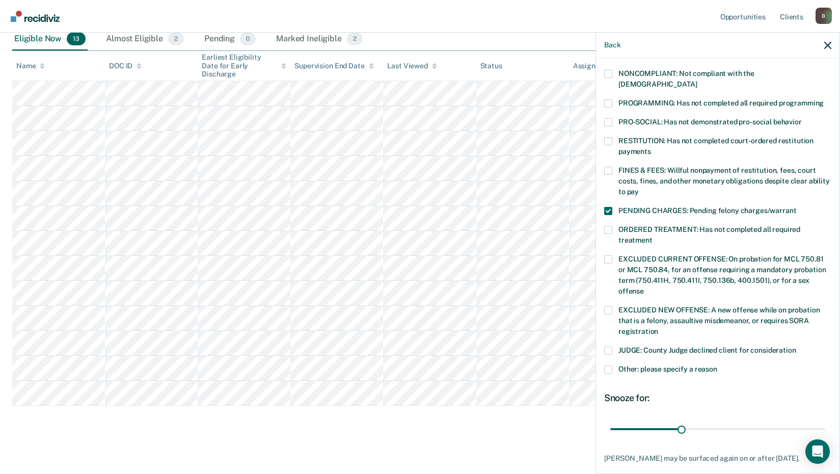
scroll to position [247, 0]
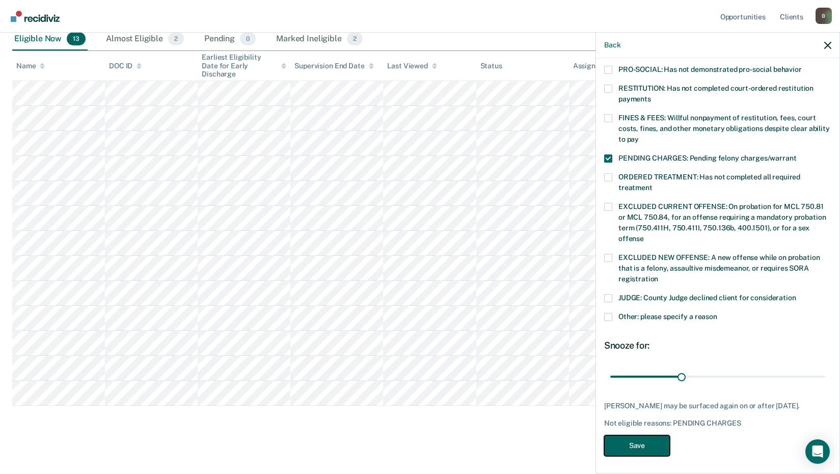
click at [648, 441] on button "Save" at bounding box center [637, 445] width 66 height 21
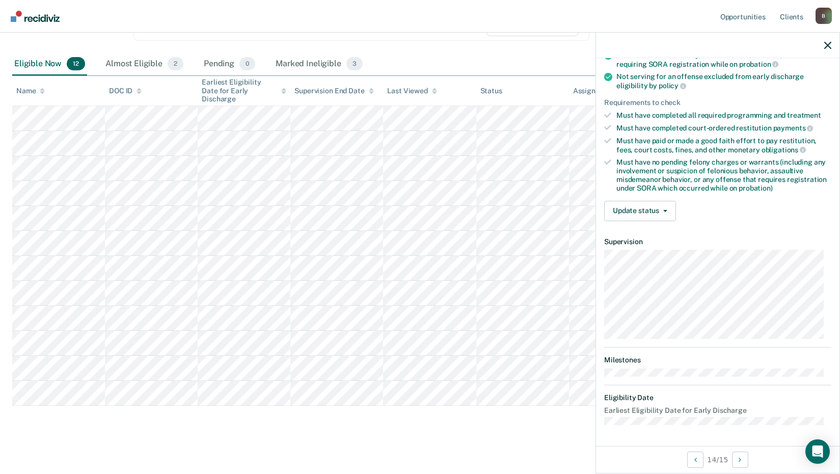
scroll to position [123, 0]
click at [630, 211] on button "Update status" at bounding box center [640, 212] width 72 height 20
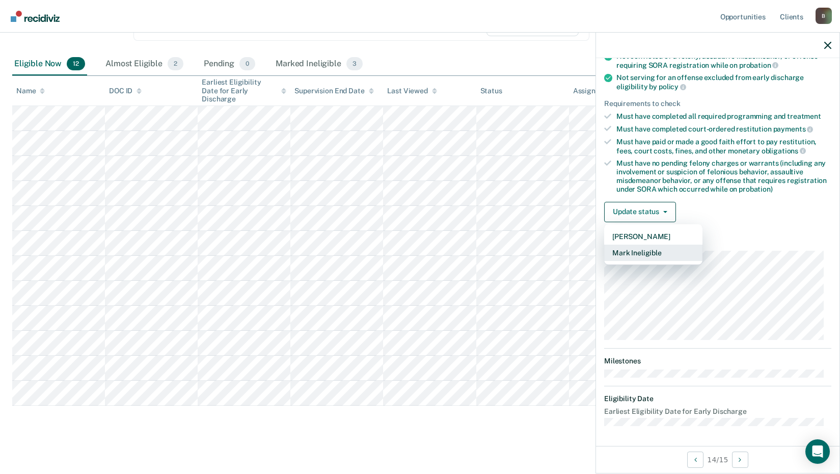
click at [651, 252] on button "Mark Ineligible" at bounding box center [653, 252] width 98 height 16
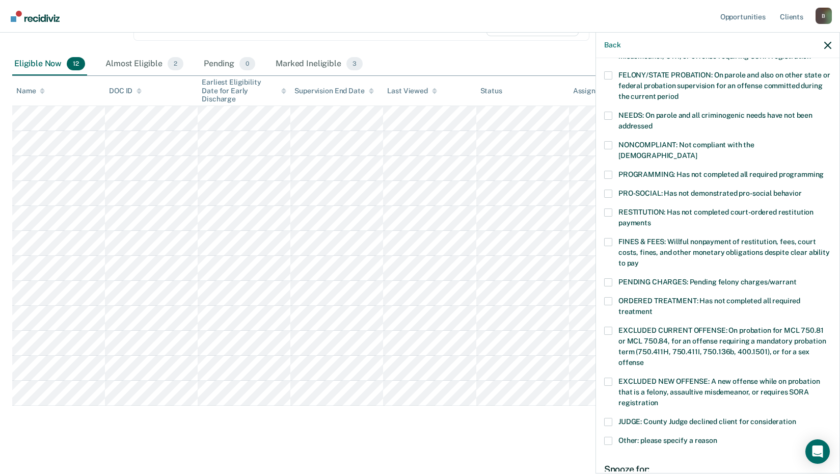
click at [608, 278] on span at bounding box center [608, 282] width 8 height 8
click at [796, 278] on input "PENDING CHARGES: Pending felony charges/warrant" at bounding box center [796, 278] width 0 height 0
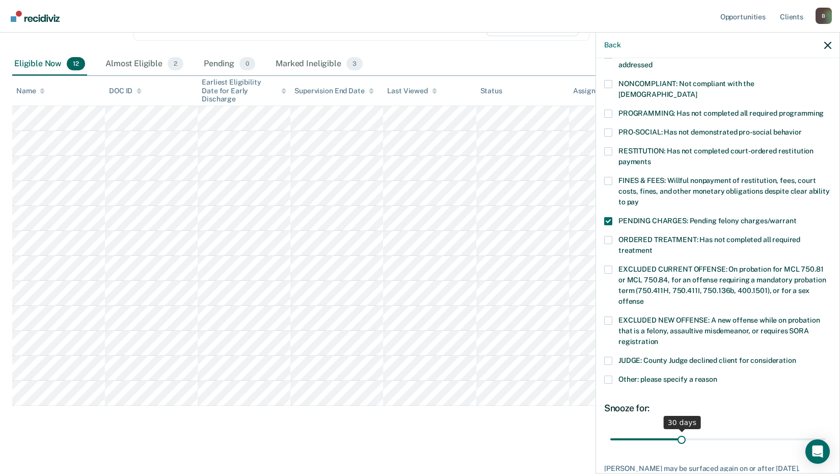
scroll to position [247, 0]
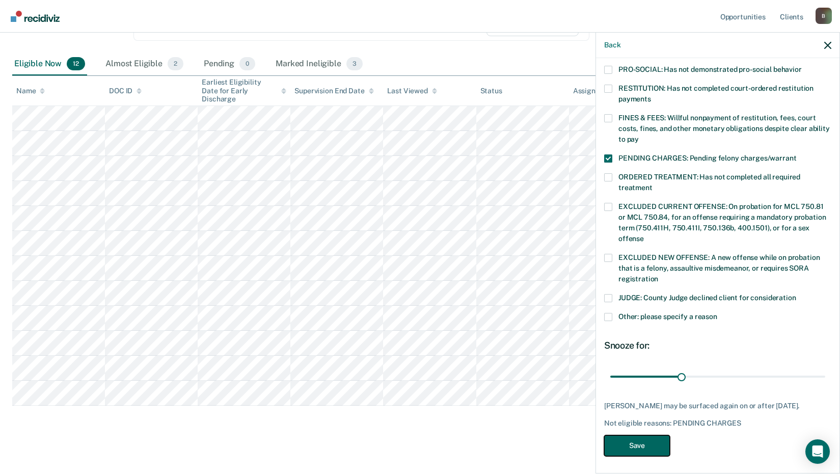
click at [644, 444] on button "Save" at bounding box center [637, 445] width 66 height 21
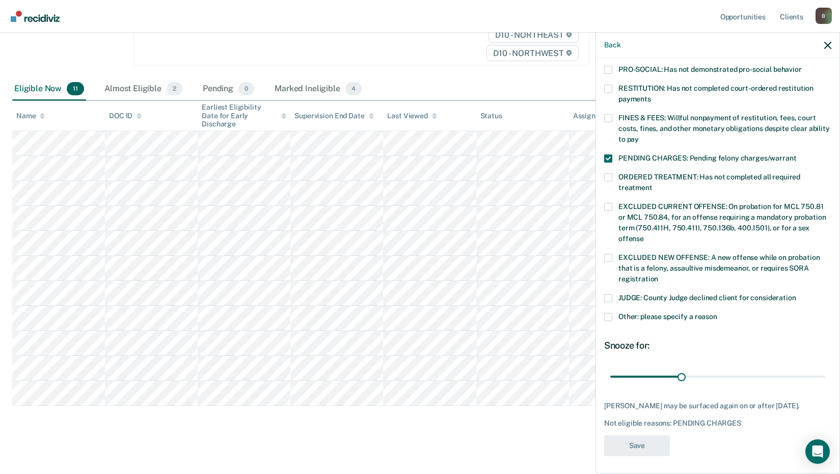
scroll to position [199, 0]
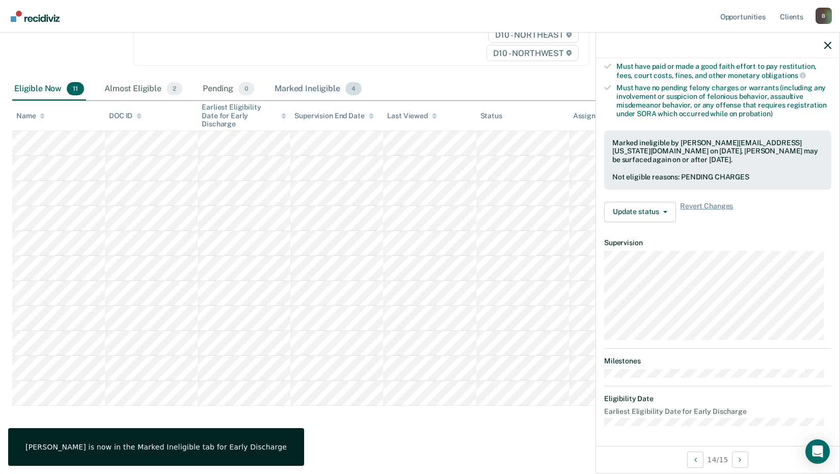
click at [336, 89] on div "Marked Ineligible 4" at bounding box center [317, 89] width 91 height 22
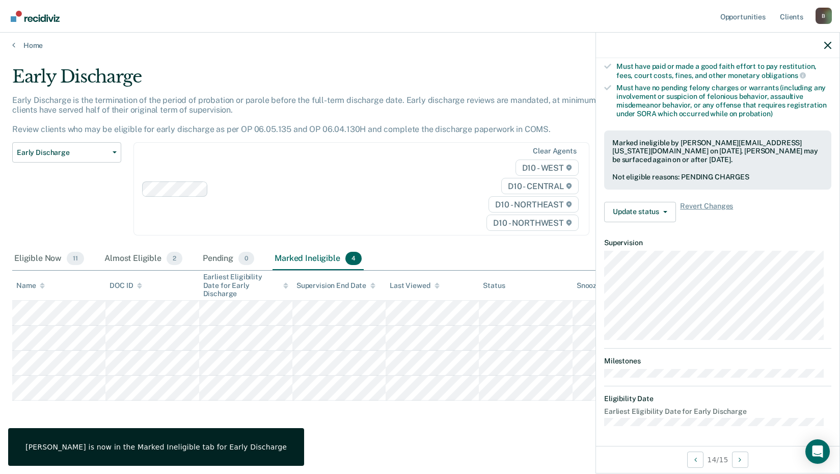
scroll to position [0, 0]
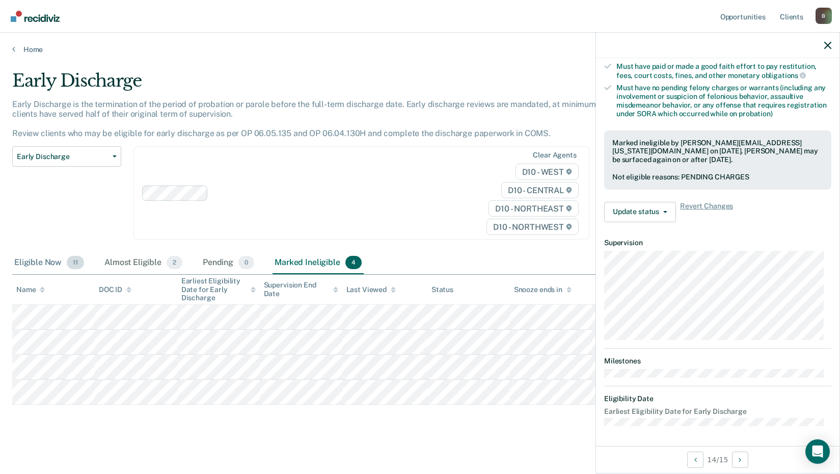
click at [43, 263] on div "Eligible Now 11" at bounding box center [49, 263] width 74 height 22
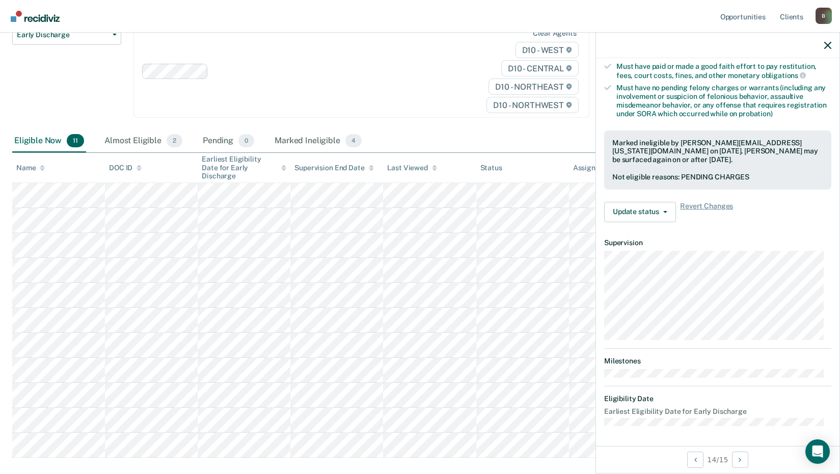
scroll to position [153, 0]
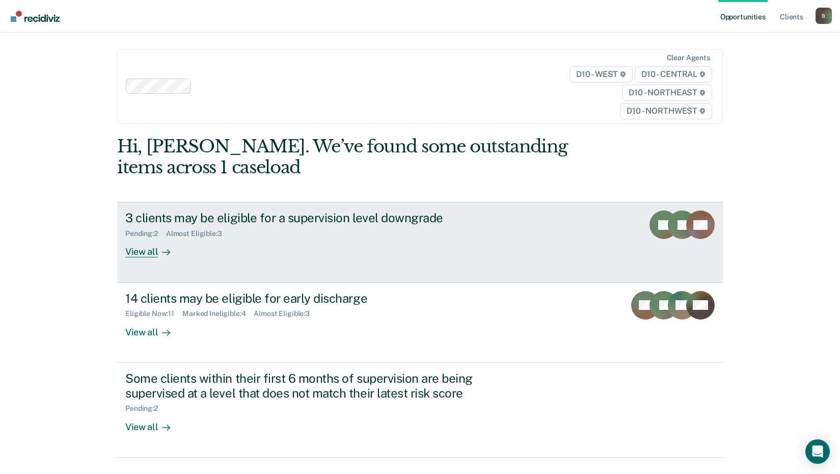
click at [140, 253] on div "View all" at bounding box center [153, 248] width 57 height 20
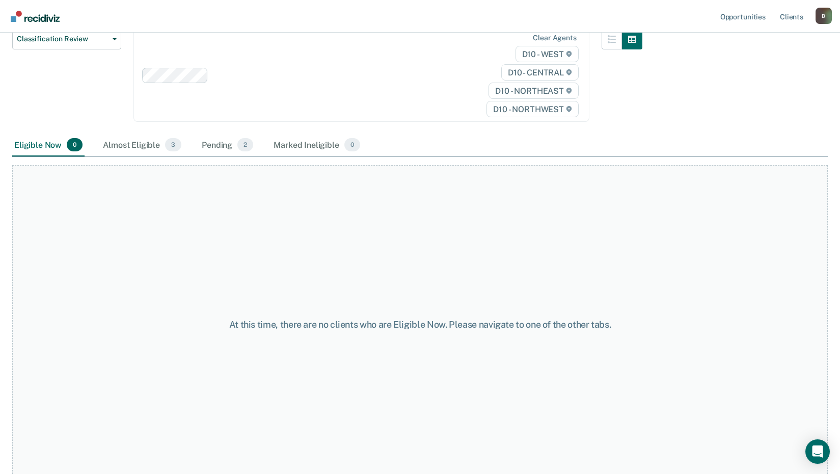
scroll to position [137, 0]
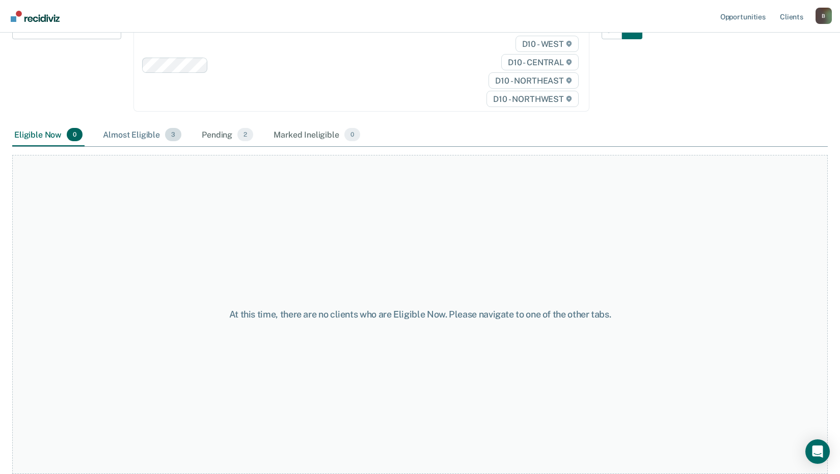
click at [137, 135] on div "Almost Eligible 3" at bounding box center [142, 135] width 82 height 22
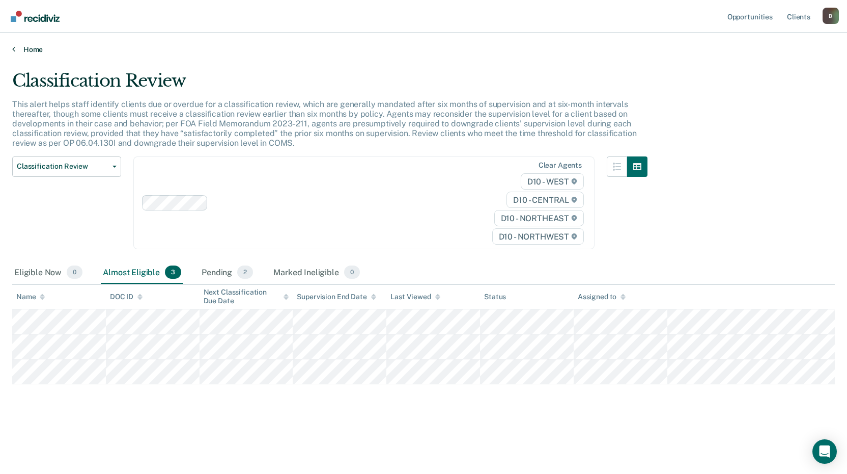
click at [26, 50] on link "Home" at bounding box center [423, 49] width 823 height 9
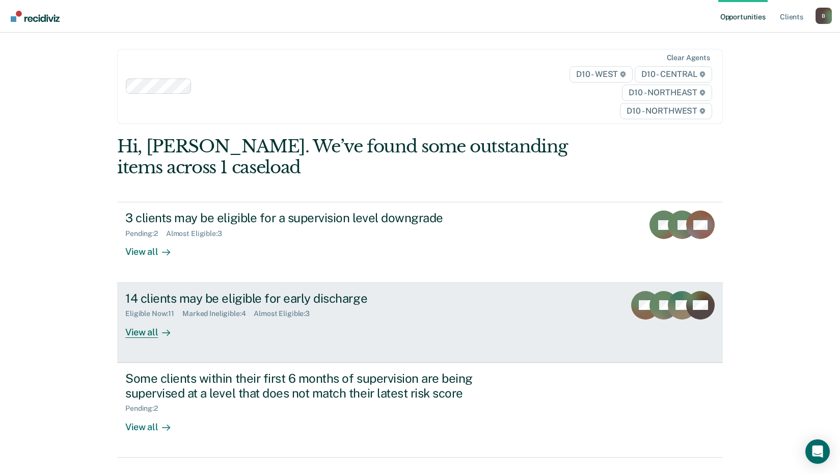
click at [145, 332] on div "View all" at bounding box center [153, 328] width 57 height 20
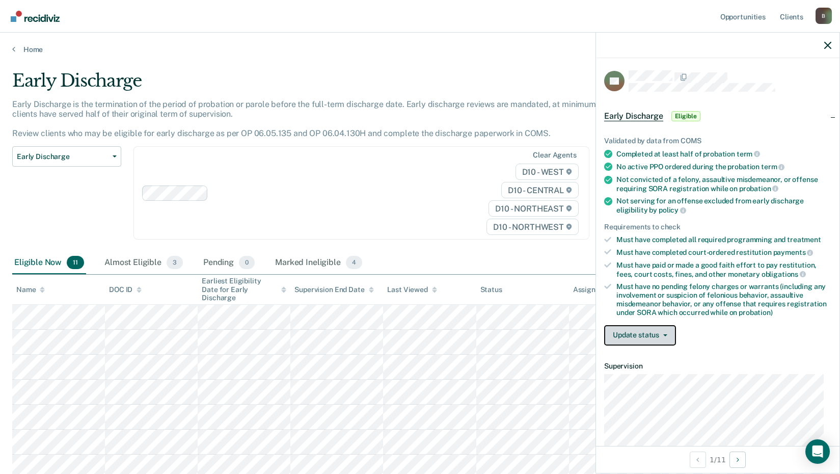
click at [634, 335] on button "Update status" at bounding box center [640, 335] width 72 height 20
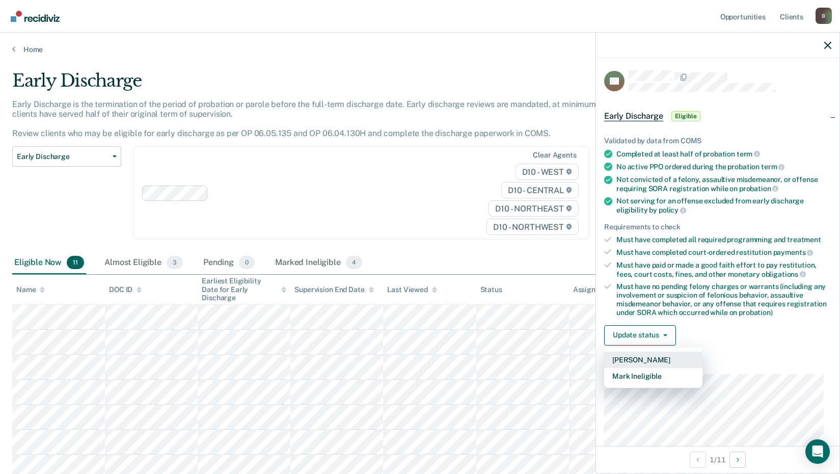
click at [641, 356] on button "[PERSON_NAME]" at bounding box center [653, 359] width 98 height 16
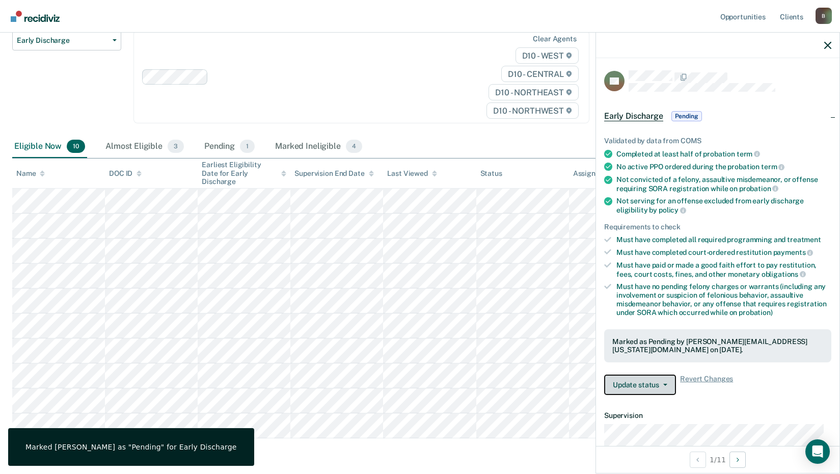
scroll to position [149, 0]
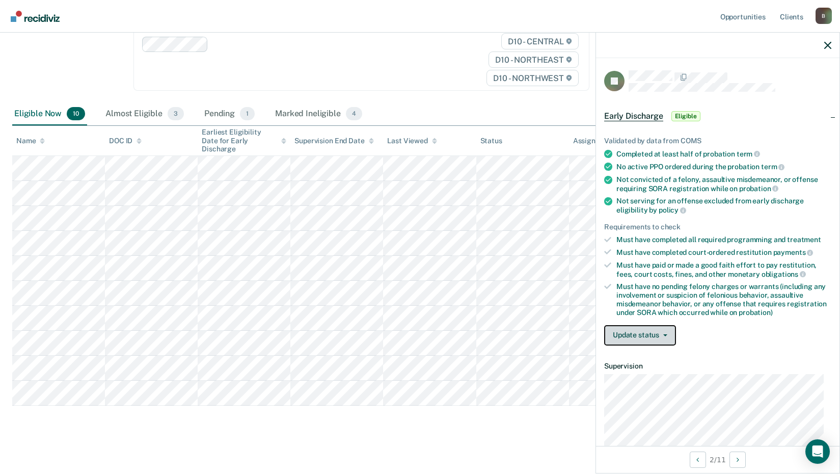
click at [638, 336] on button "Update status" at bounding box center [640, 335] width 72 height 20
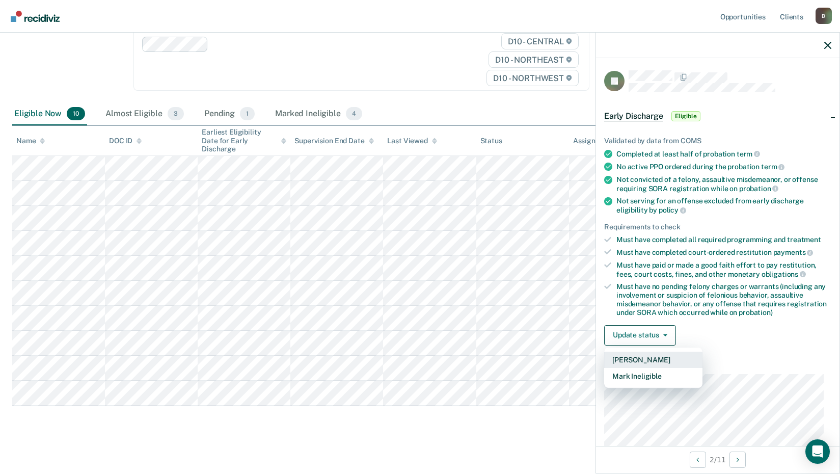
click at [647, 360] on button "[PERSON_NAME]" at bounding box center [653, 359] width 98 height 16
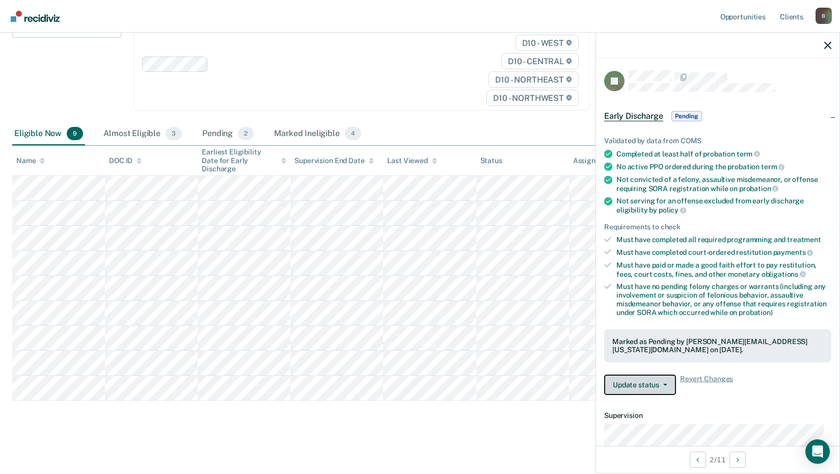
scroll to position [124, 0]
